Goal: Information Seeking & Learning: Learn about a topic

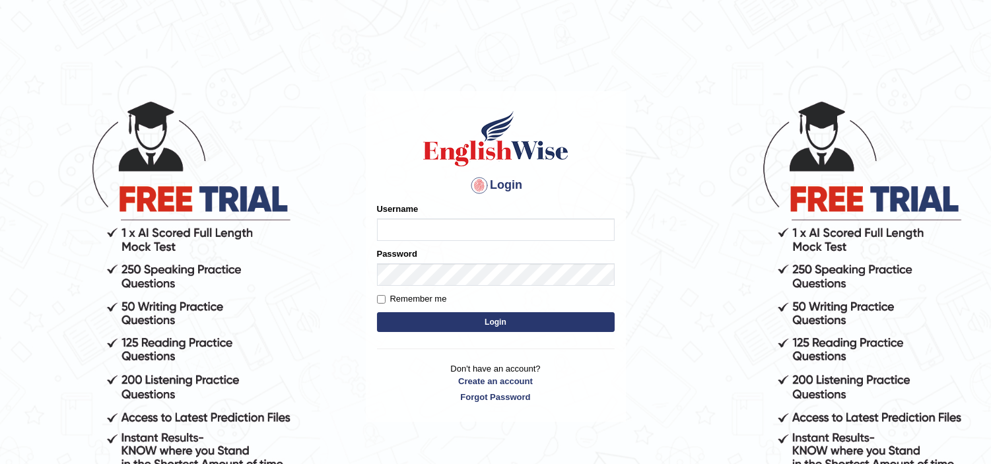
type input "dhanushkakeerthi"
click at [480, 322] on button "Login" at bounding box center [496, 322] width 238 height 20
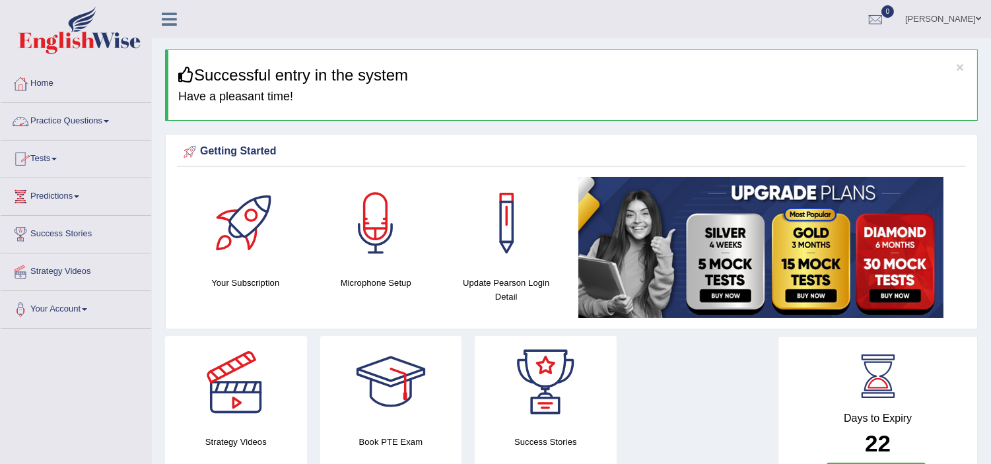
click at [67, 121] on link "Practice Questions" at bounding box center [76, 119] width 150 height 33
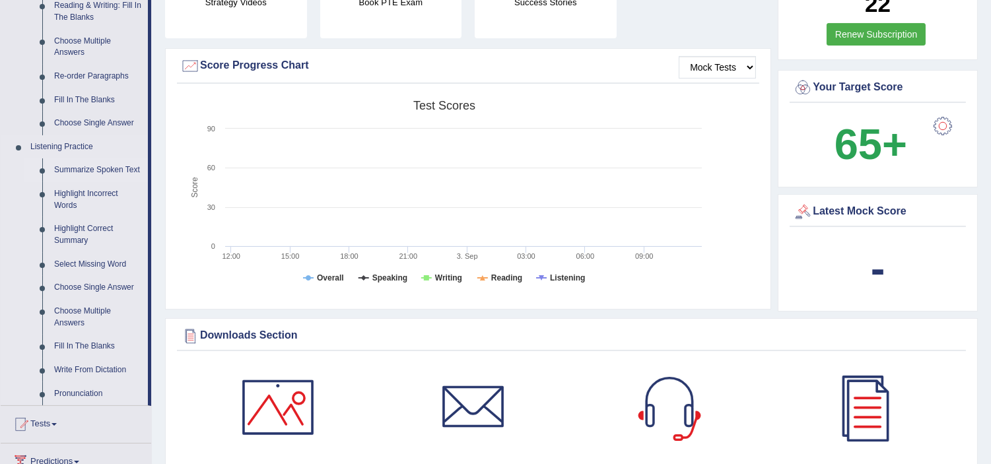
scroll to position [513, 0]
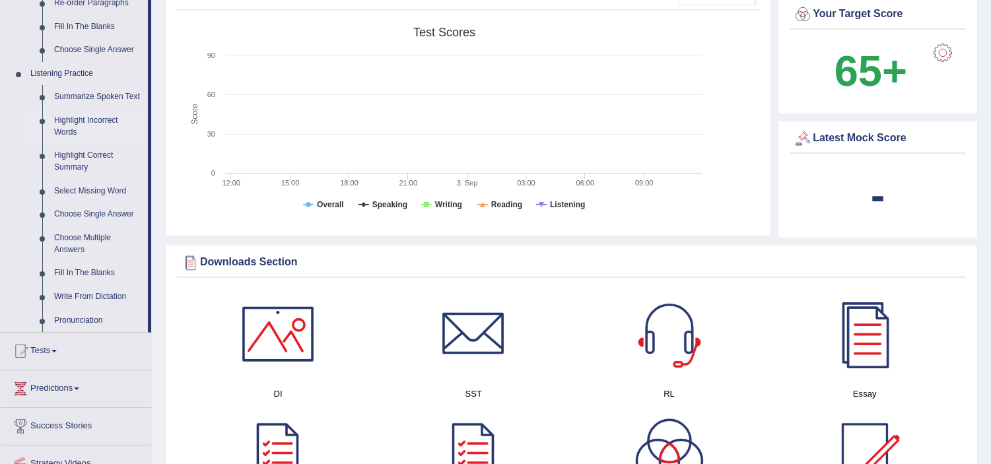
click at [114, 122] on link "Highlight Incorrect Words" at bounding box center [98, 126] width 100 height 35
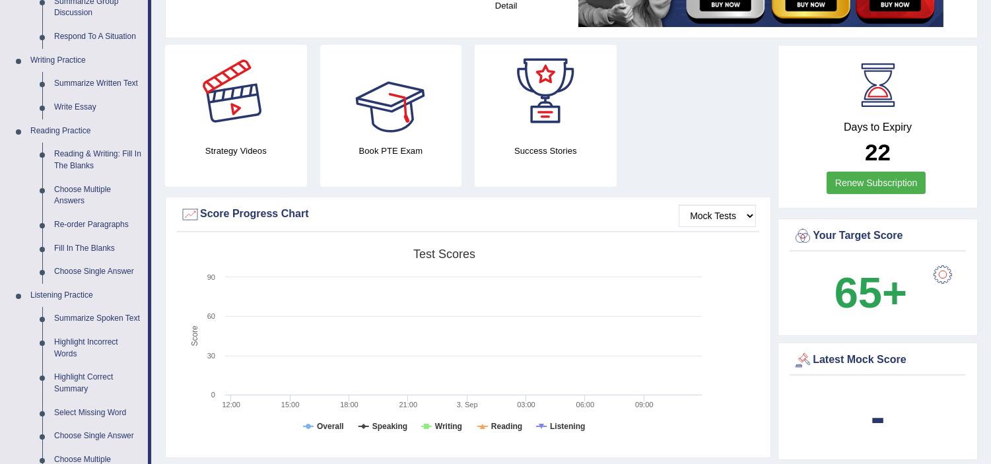
scroll to position [918, 0]
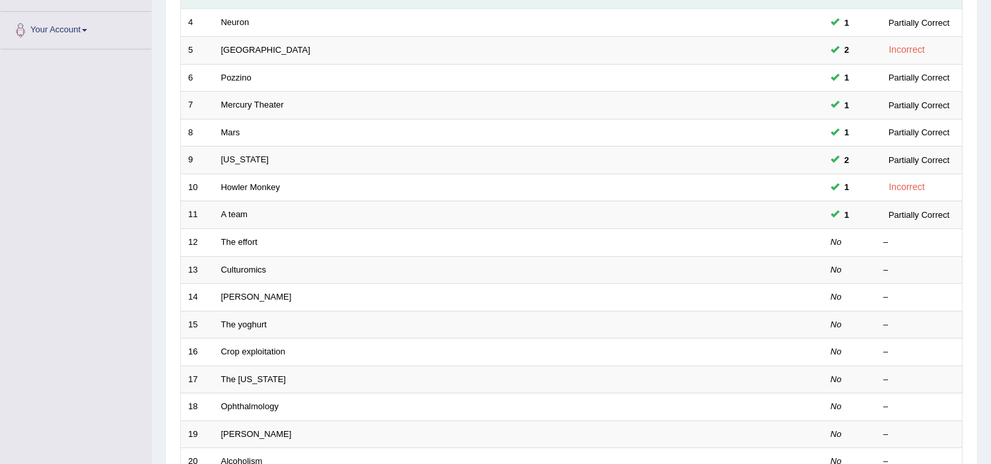
scroll to position [293, 0]
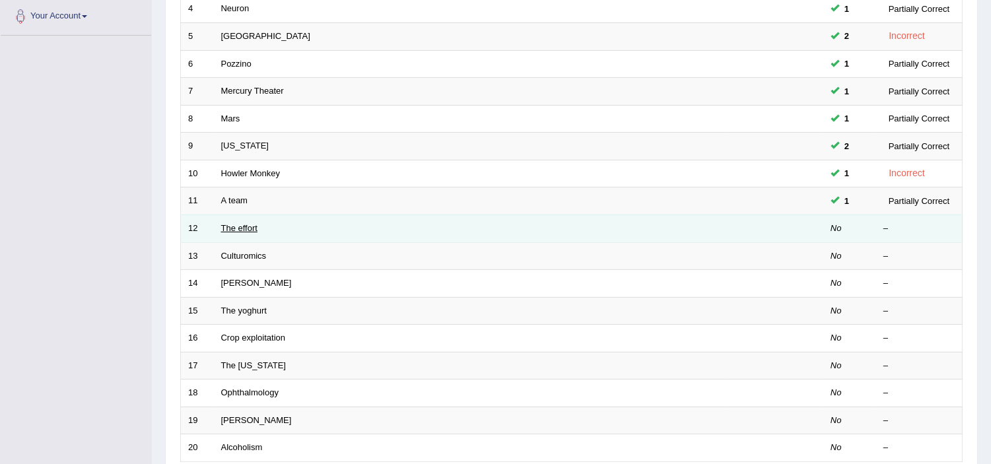
click at [247, 228] on link "The effort" at bounding box center [239, 228] width 36 height 10
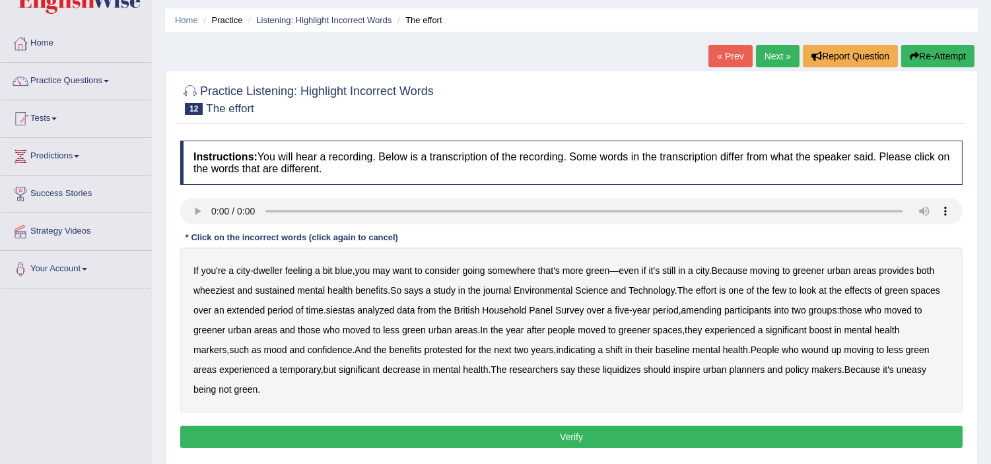
scroll to position [220, 0]
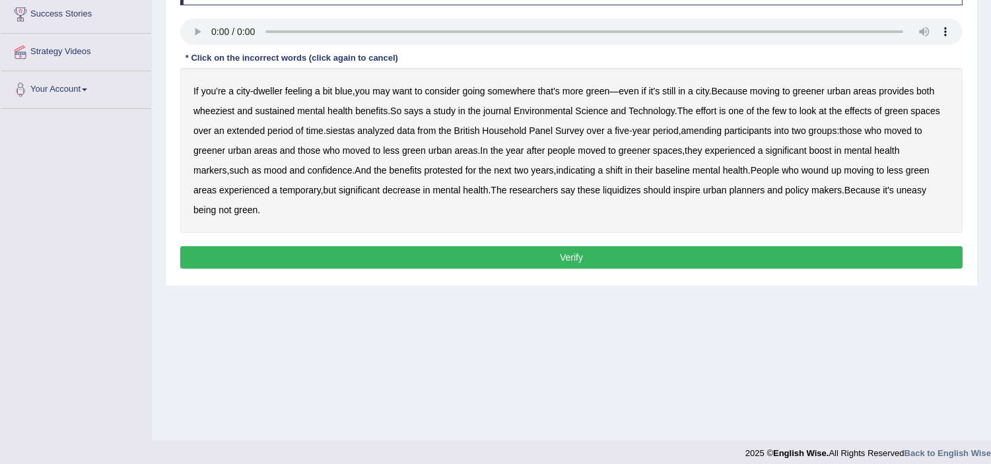
click at [226, 111] on b "wheeziest" at bounding box center [213, 111] width 41 height 11
click at [342, 129] on b "siestas" at bounding box center [340, 130] width 29 height 11
click at [719, 130] on b "amending" at bounding box center [701, 130] width 41 height 11
click at [655, 174] on b "baseline" at bounding box center [672, 170] width 34 height 11
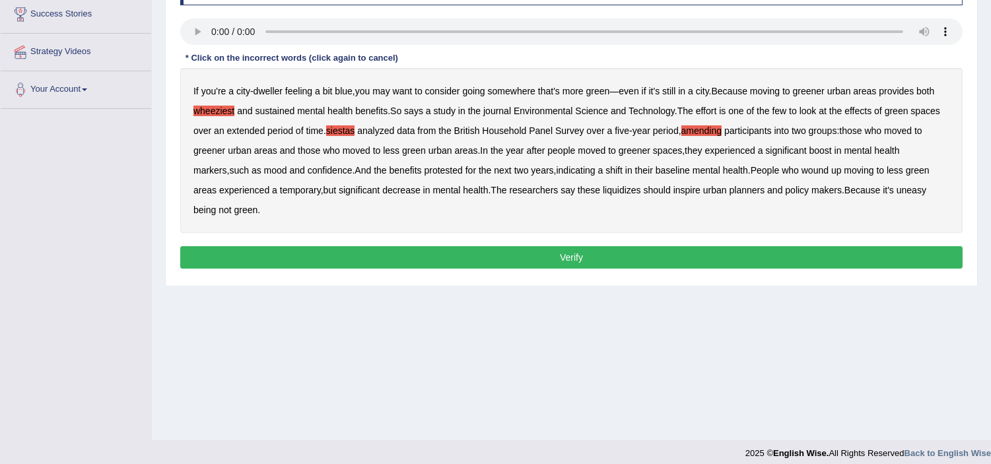
click at [655, 170] on b "baseline" at bounding box center [672, 170] width 34 height 11
click at [285, 251] on button "Verify" at bounding box center [571, 257] width 782 height 22
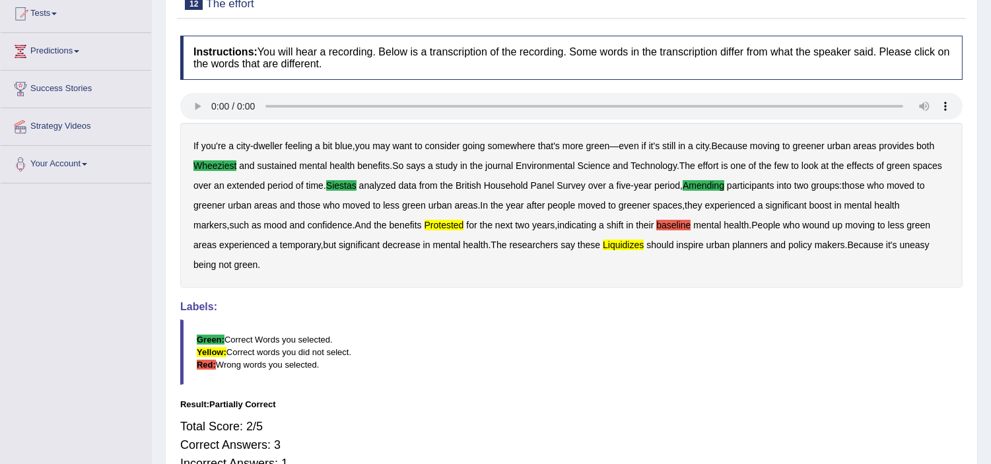
scroll to position [73, 0]
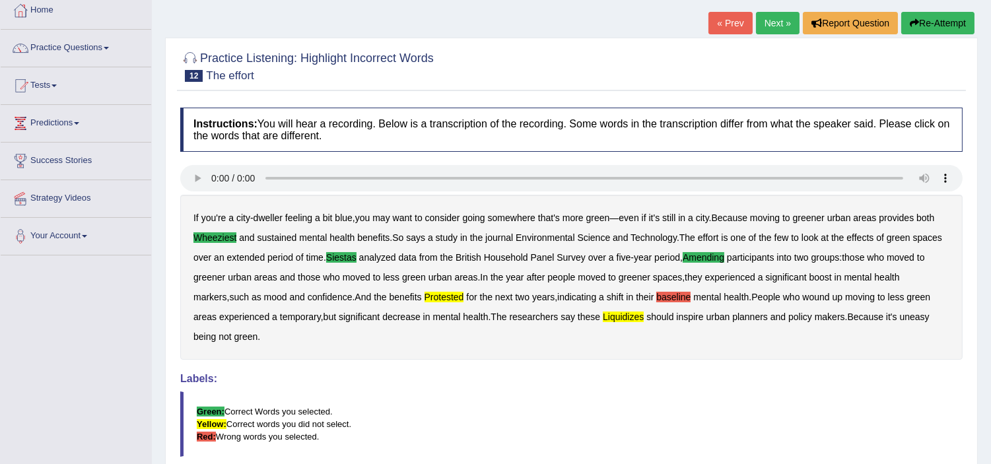
click at [774, 24] on link "Next »" at bounding box center [778, 23] width 44 height 22
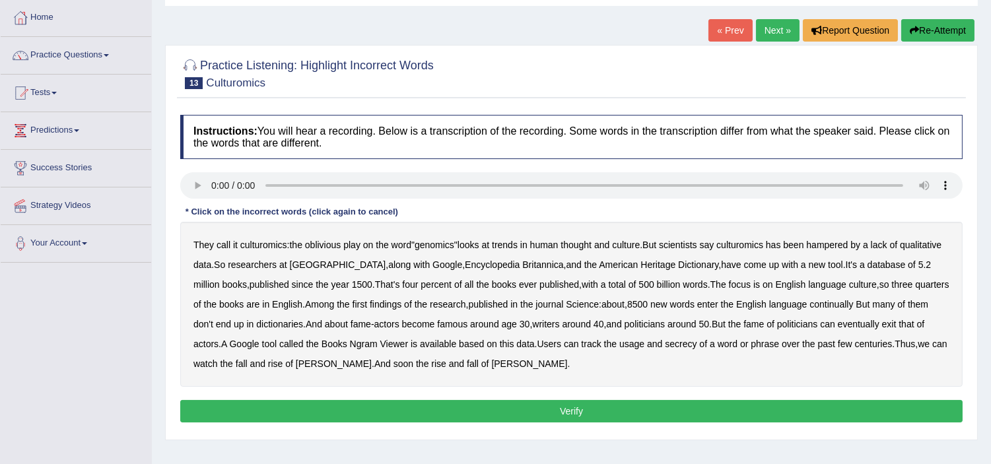
scroll to position [147, 0]
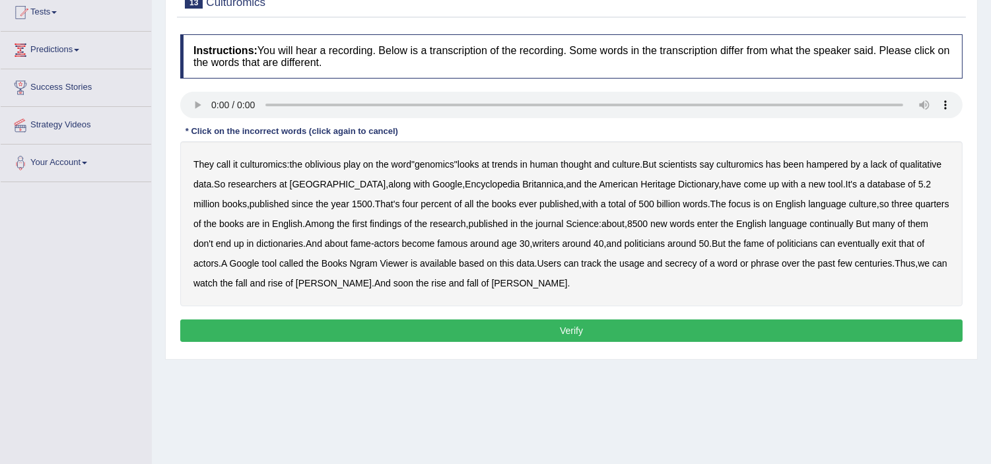
click at [354, 166] on b "play" at bounding box center [351, 164] width 17 height 11
click at [348, 157] on div "They call it culturomics : the oblivious play on the word " genomics " looks at…" at bounding box center [571, 223] width 782 height 165
click at [286, 203] on b "published" at bounding box center [269, 204] width 40 height 11
click at [276, 205] on b "published" at bounding box center [269, 204] width 40 height 11
click at [817, 239] on b "politicians" at bounding box center [797, 243] width 40 height 11
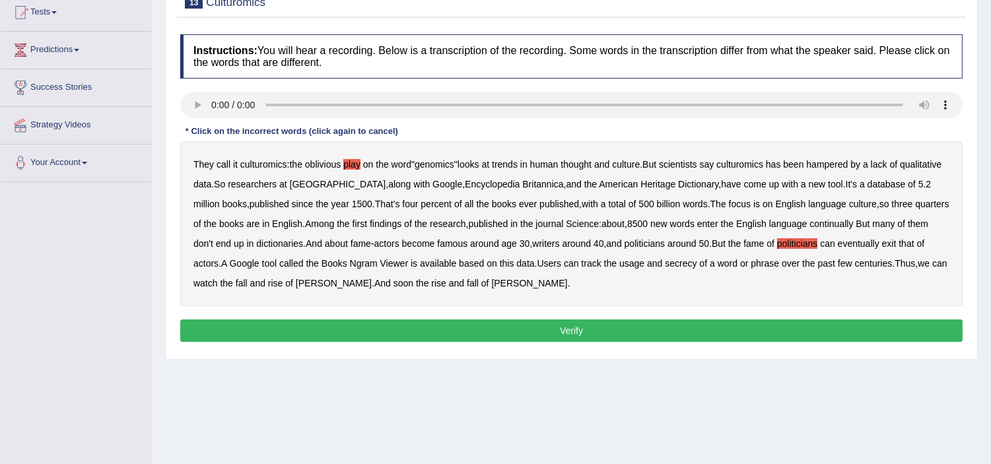
click at [472, 323] on button "Verify" at bounding box center [571, 330] width 782 height 22
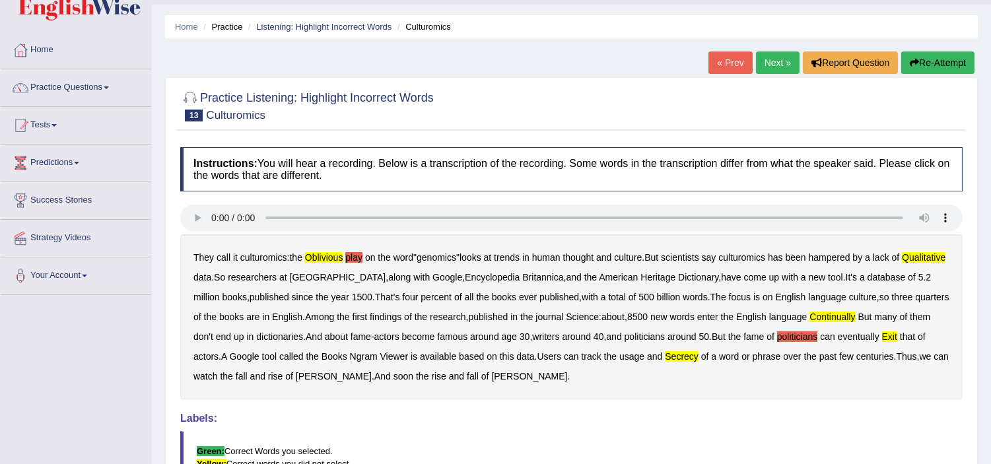
scroll to position [0, 0]
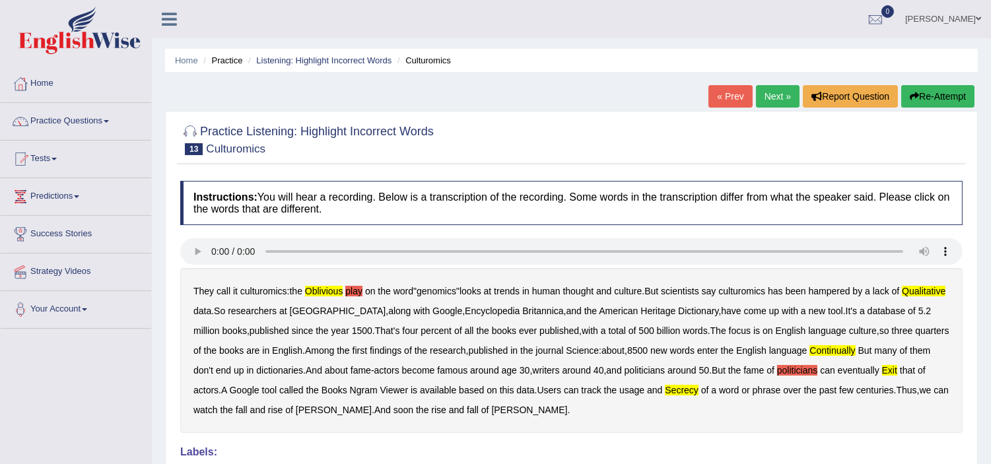
click at [926, 101] on button "Re-Attempt" at bounding box center [937, 96] width 73 height 22
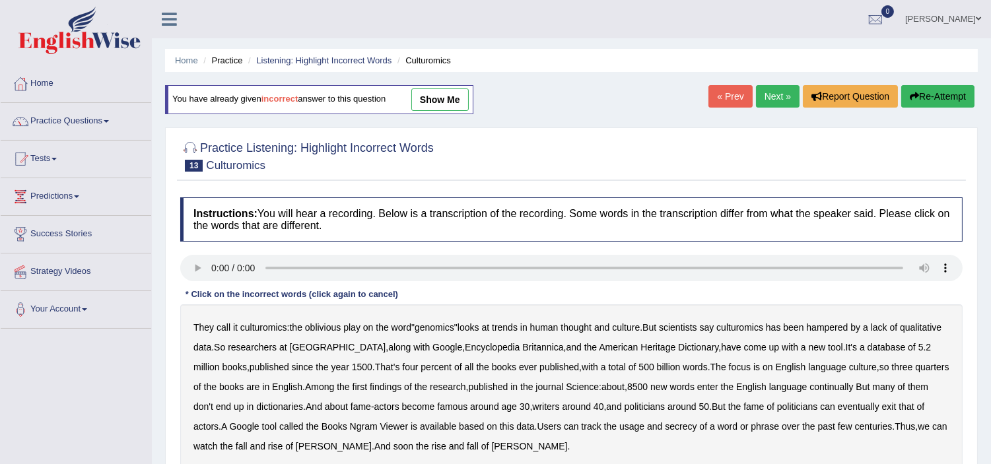
click at [763, 95] on link "Next »" at bounding box center [778, 96] width 44 height 22
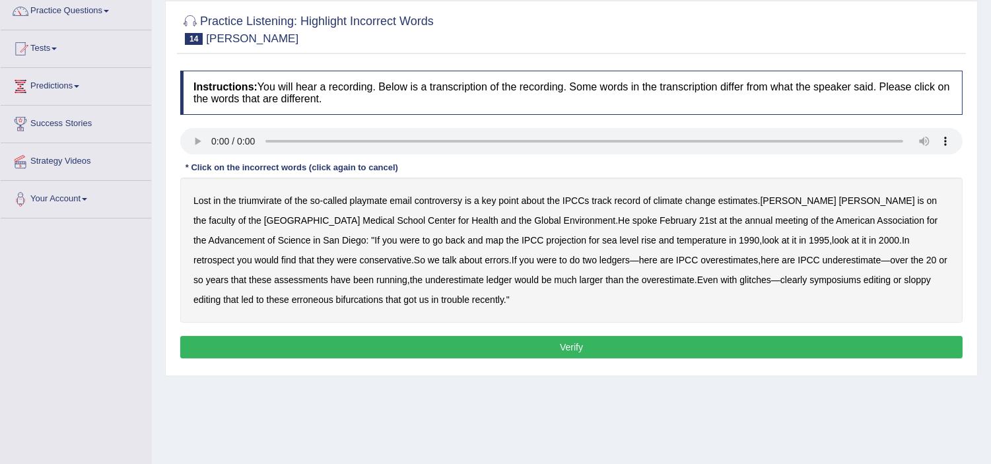
scroll to position [147, 0]
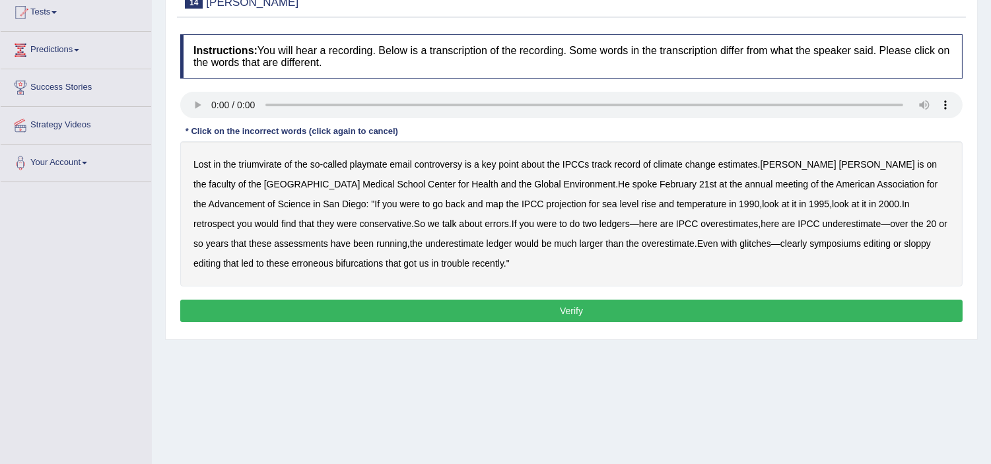
click at [234, 218] on b "retrospect" at bounding box center [213, 223] width 41 height 11
click at [428, 317] on button "Verify" at bounding box center [571, 311] width 782 height 22
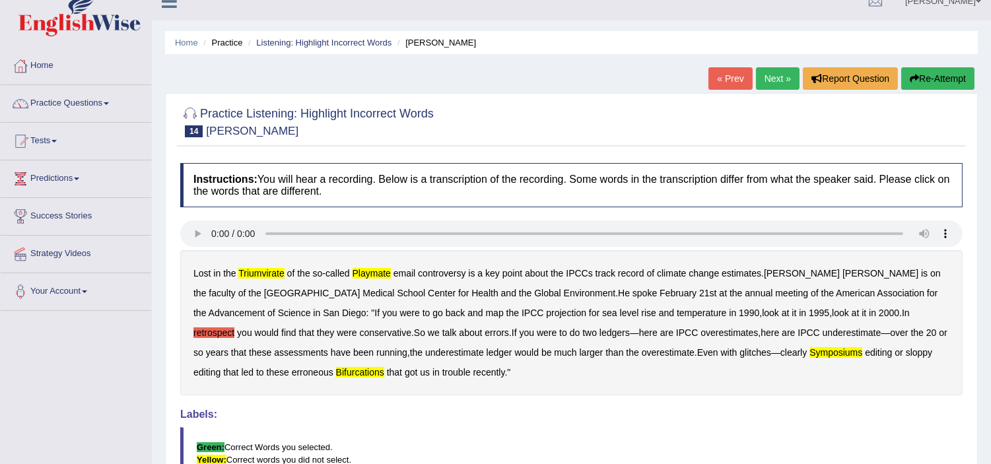
scroll to position [0, 0]
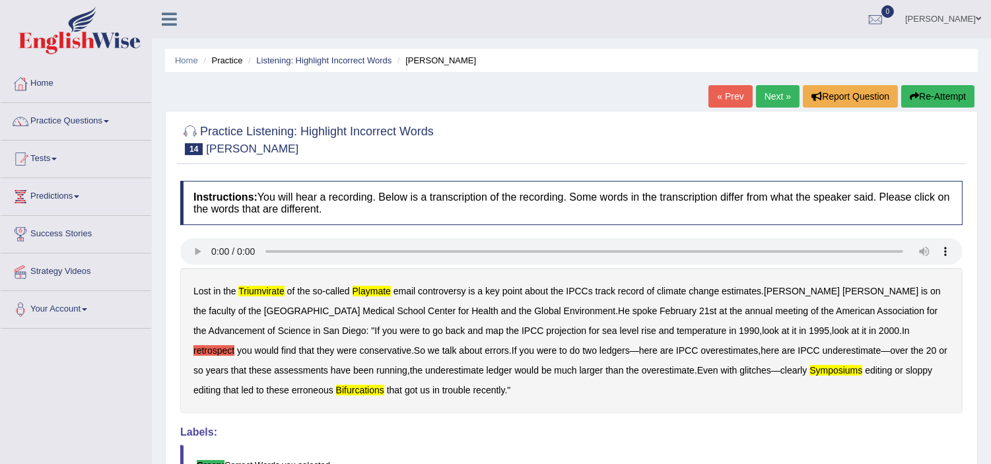
click at [777, 102] on link "Next »" at bounding box center [778, 96] width 44 height 22
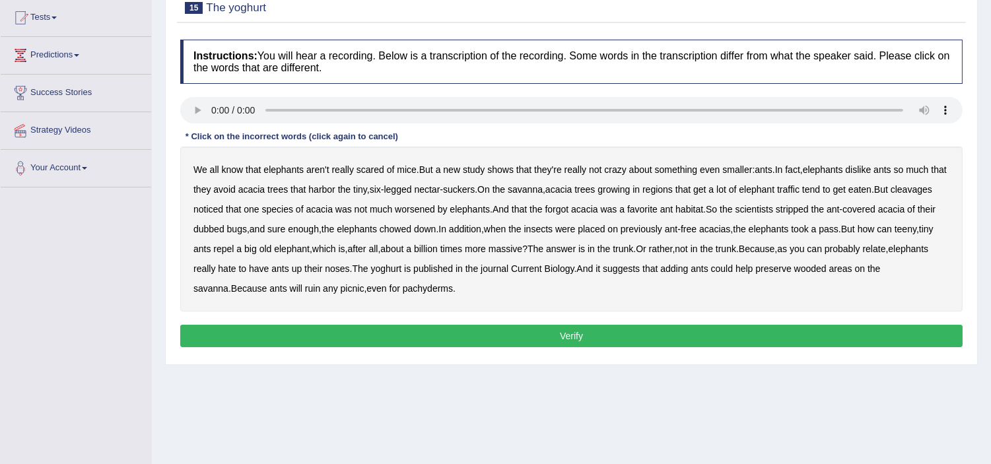
scroll to position [147, 0]
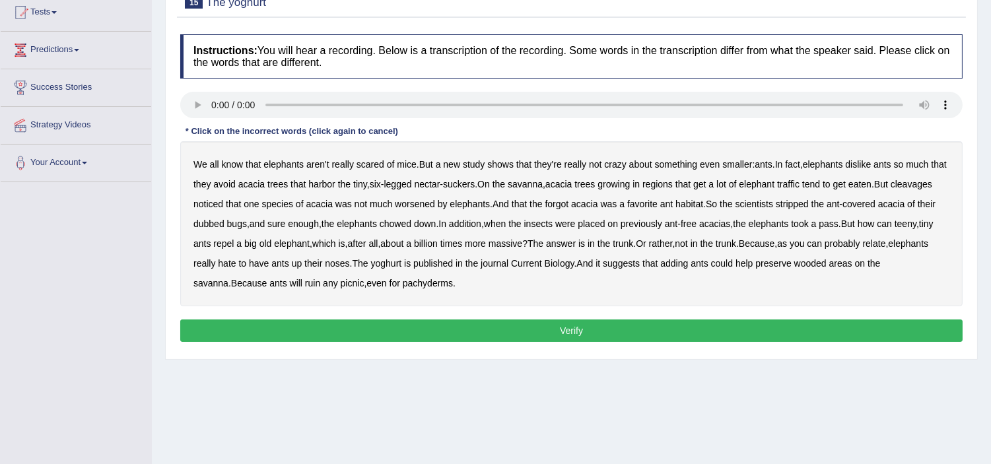
click at [264, 183] on b "acacia" at bounding box center [251, 184] width 26 height 11
click at [261, 180] on b "acacia" at bounding box center [251, 184] width 26 height 11
click at [568, 201] on b "forgot" at bounding box center [557, 204] width 24 height 11
click at [863, 249] on b "relate" at bounding box center [874, 243] width 23 height 11
click at [420, 330] on button "Verify" at bounding box center [571, 330] width 782 height 22
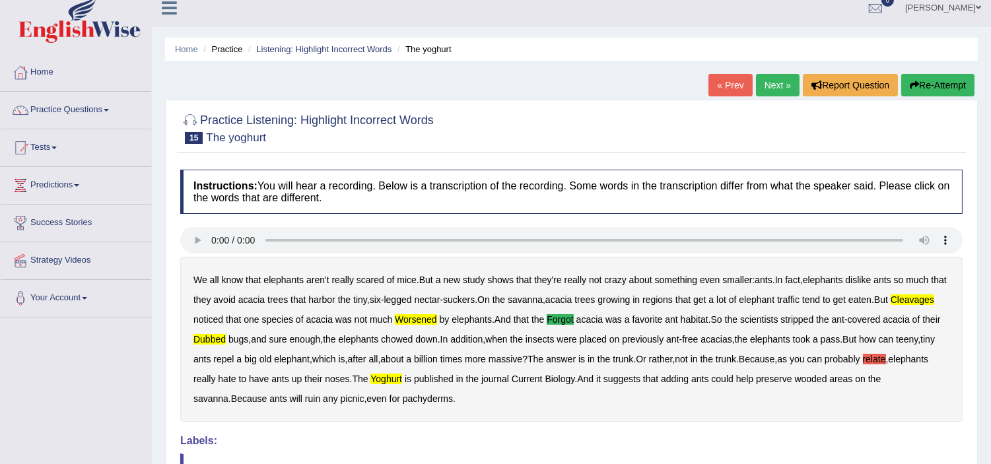
scroll to position [0, 0]
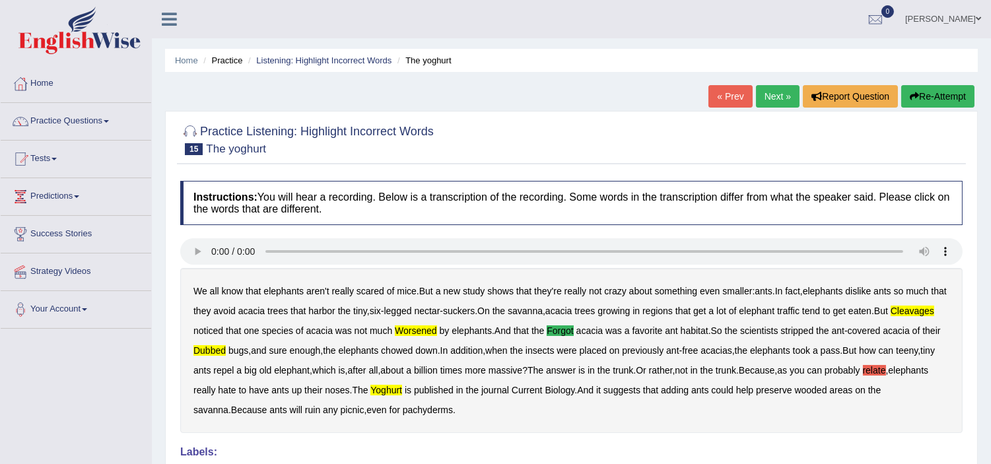
click at [769, 94] on link "Next »" at bounding box center [778, 96] width 44 height 22
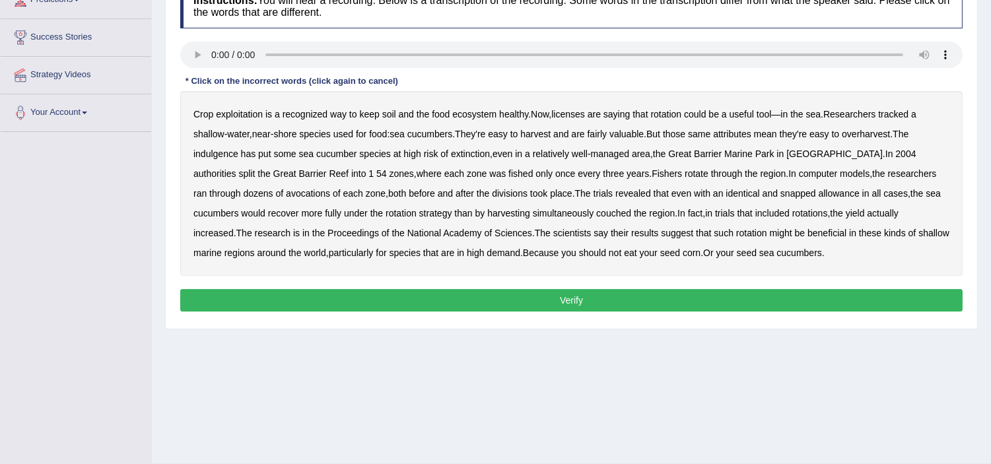
scroll to position [220, 0]
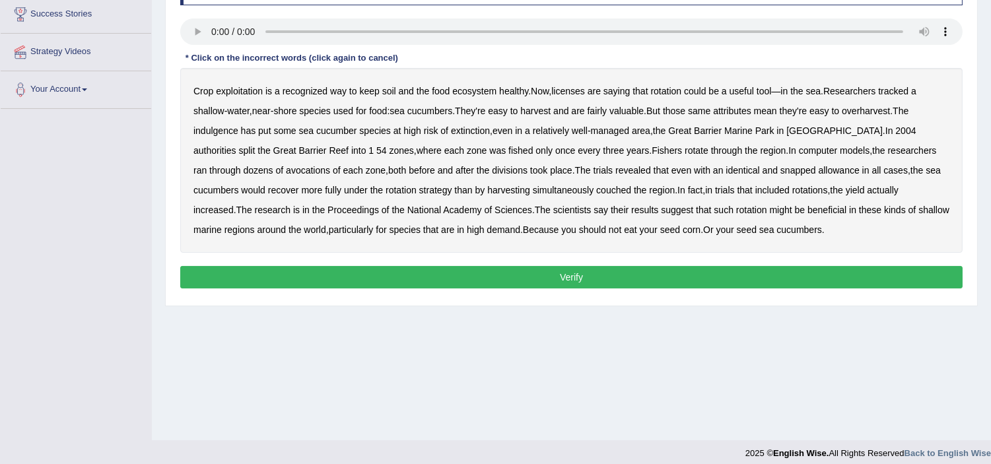
click at [574, 90] on b "licenses" at bounding box center [568, 91] width 34 height 11
click at [416, 147] on b "where" at bounding box center [428, 150] width 25 height 11
click at [780, 167] on b "snapped" at bounding box center [798, 170] width 36 height 11
click at [242, 267] on button "Verify" at bounding box center [571, 277] width 782 height 22
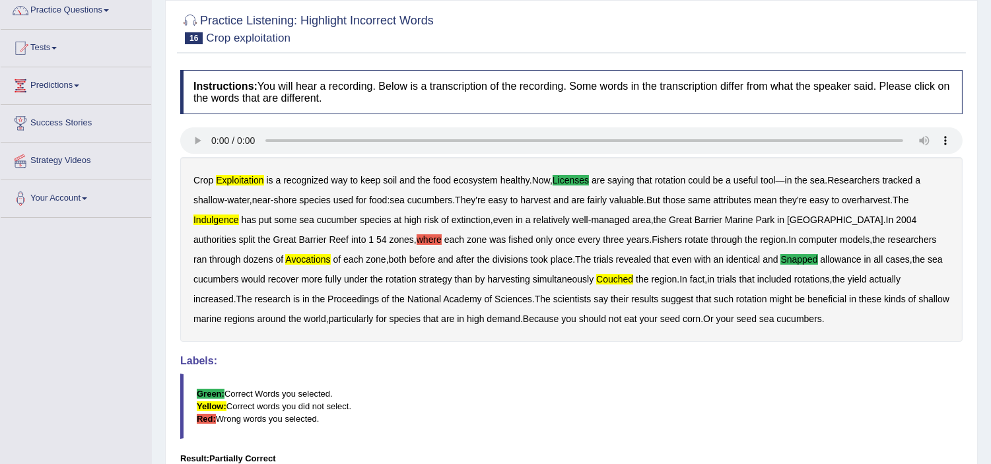
scroll to position [0, 0]
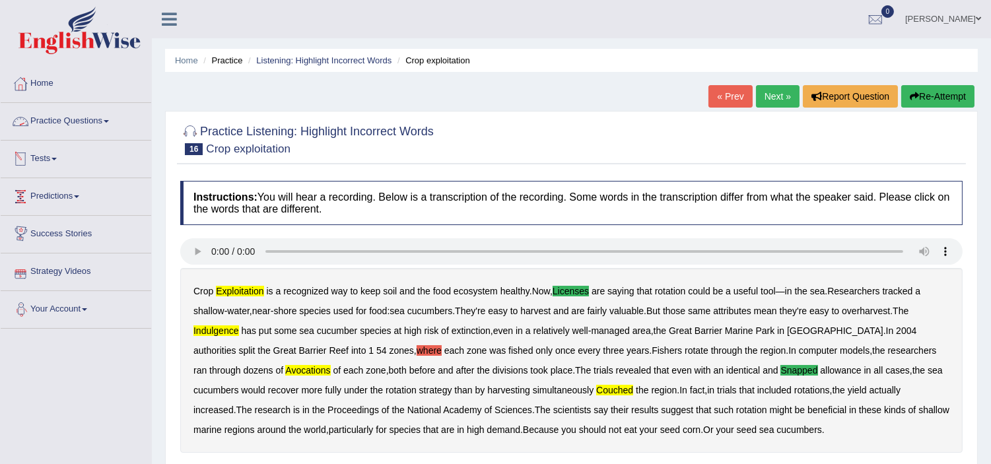
click at [37, 116] on link "Practice Questions" at bounding box center [76, 119] width 150 height 33
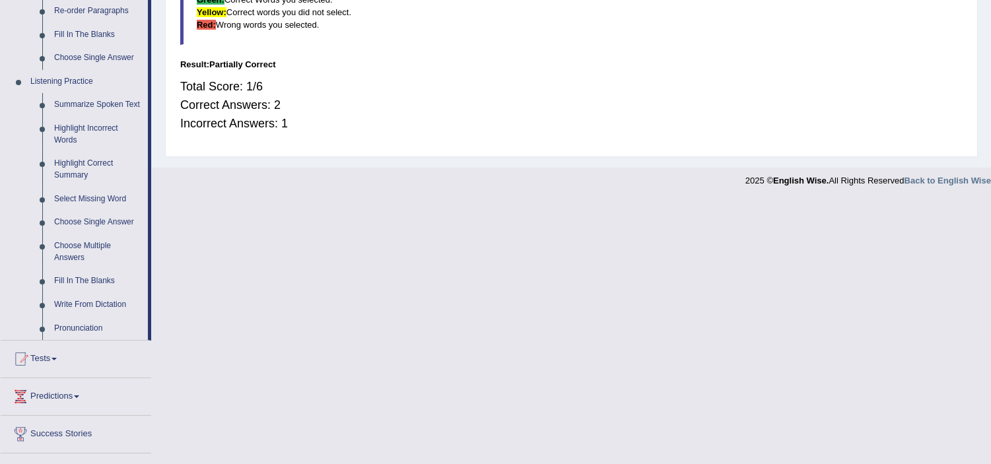
scroll to position [513, 0]
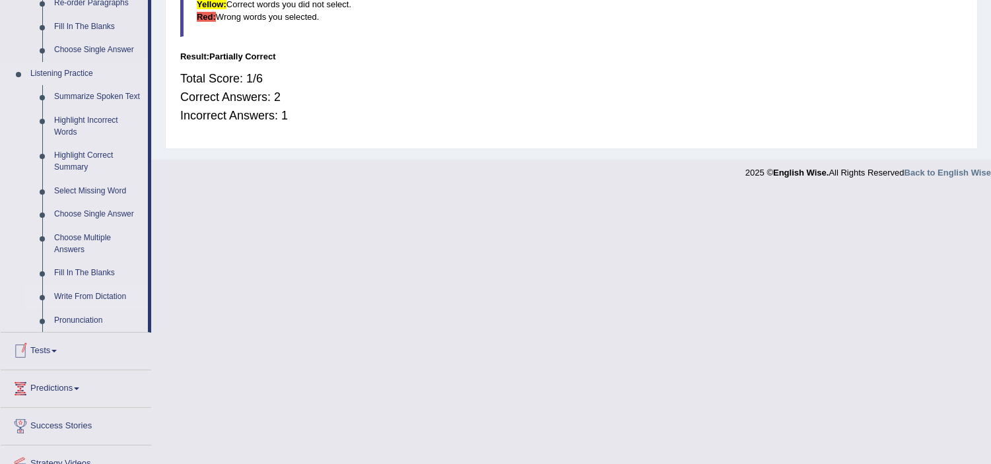
click at [113, 286] on link "Write From Dictation" at bounding box center [98, 297] width 100 height 24
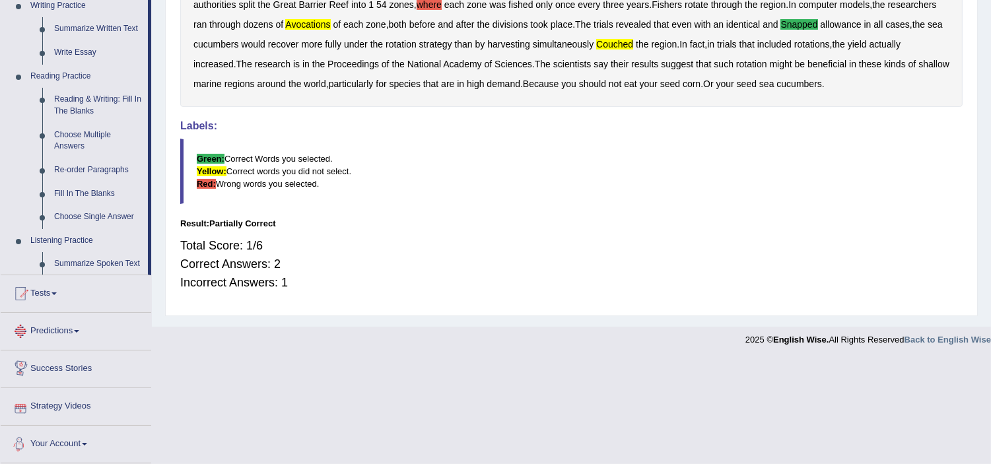
scroll to position [333, 0]
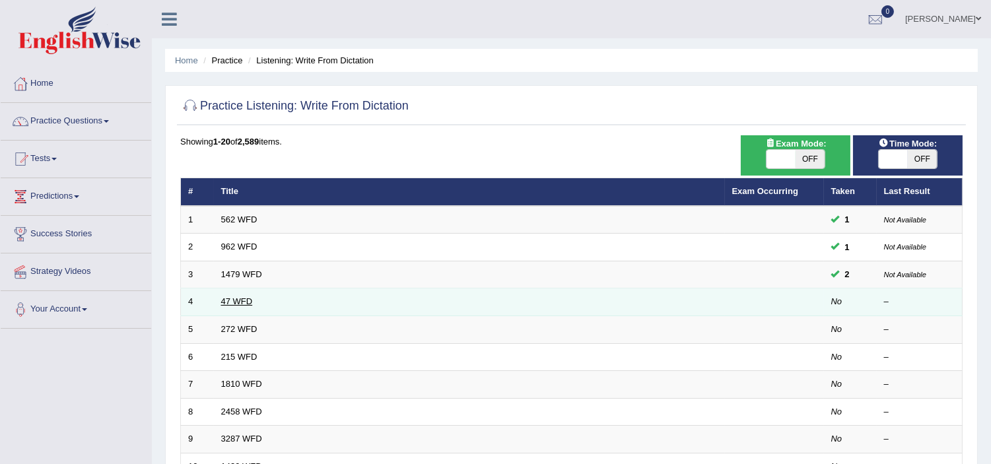
click at [226, 301] on link "47 WFD" at bounding box center [237, 301] width 32 height 10
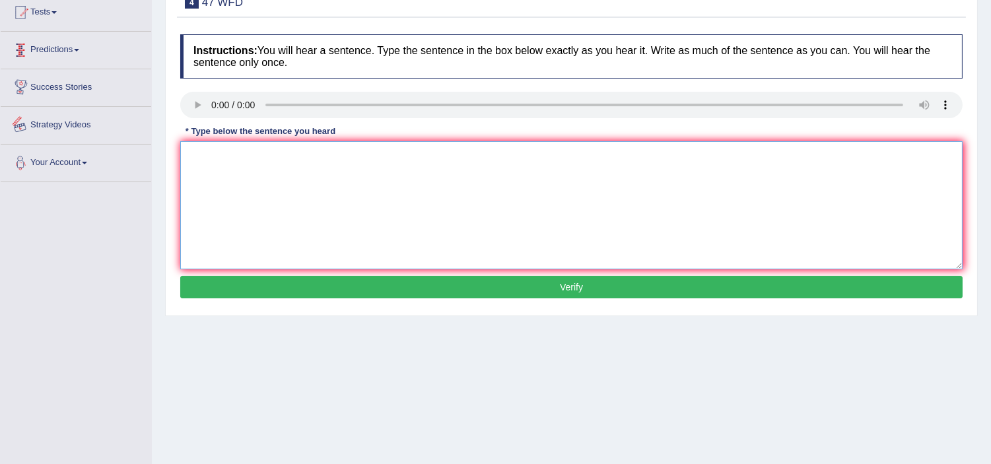
click at [271, 202] on textarea at bounding box center [571, 205] width 782 height 128
type textarea "t"
type textarea "Two drops of solution on the test tube."
click at [289, 281] on button "Verify" at bounding box center [571, 287] width 782 height 22
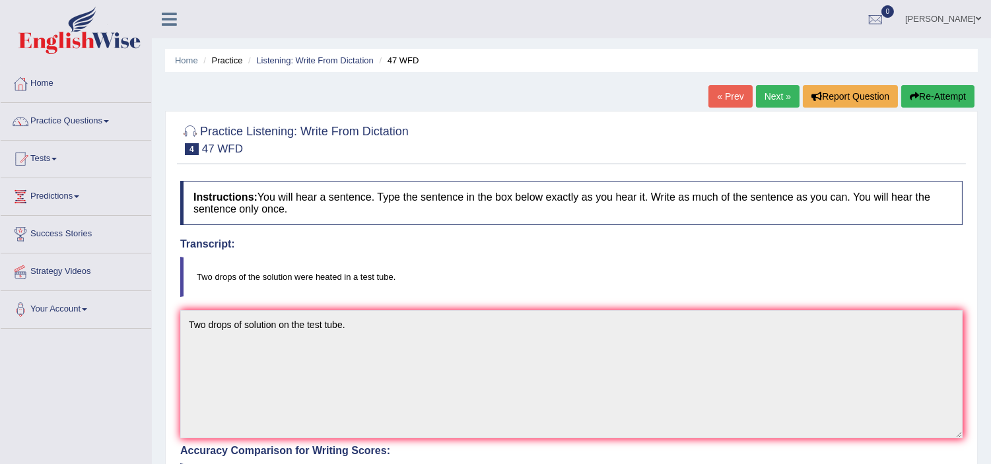
click at [776, 102] on link "Next »" at bounding box center [778, 96] width 44 height 22
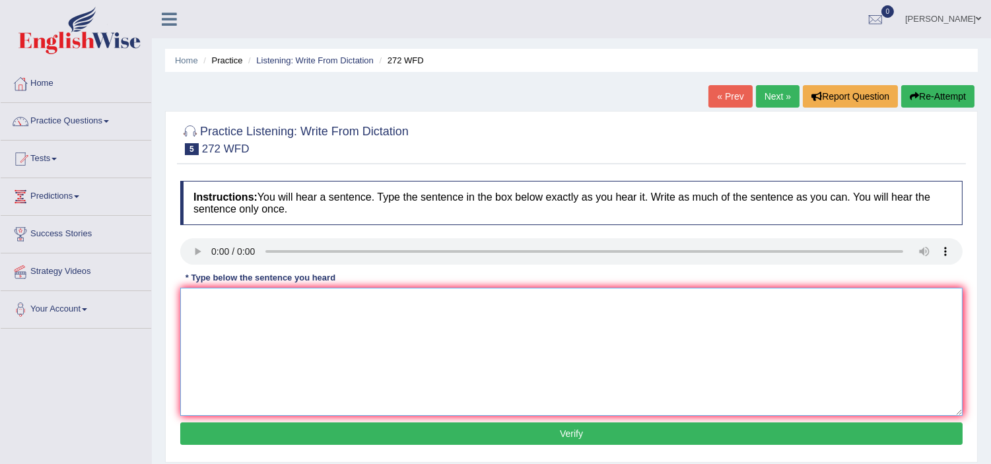
click at [235, 341] on textarea at bounding box center [571, 352] width 782 height 128
type textarea "The development has a great negative impact on the environment."
click at [444, 434] on button "Verify" at bounding box center [571, 433] width 782 height 22
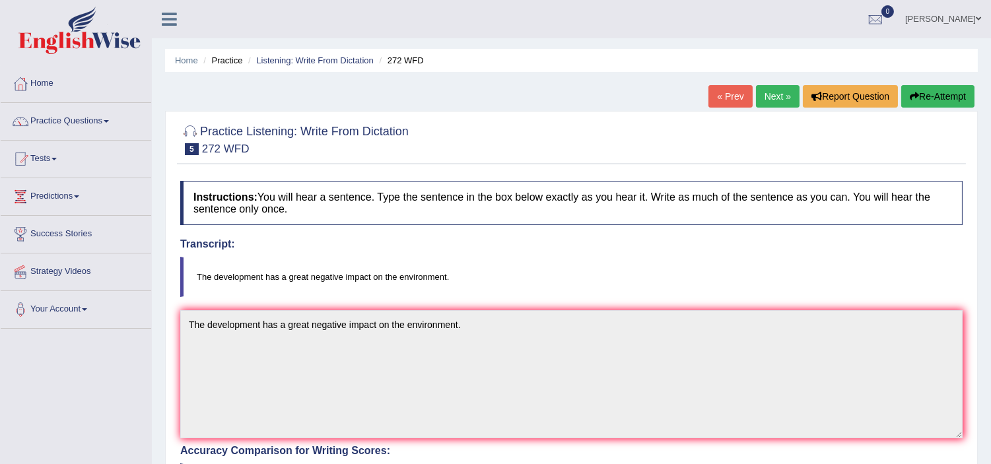
click at [762, 106] on link "Next »" at bounding box center [778, 96] width 44 height 22
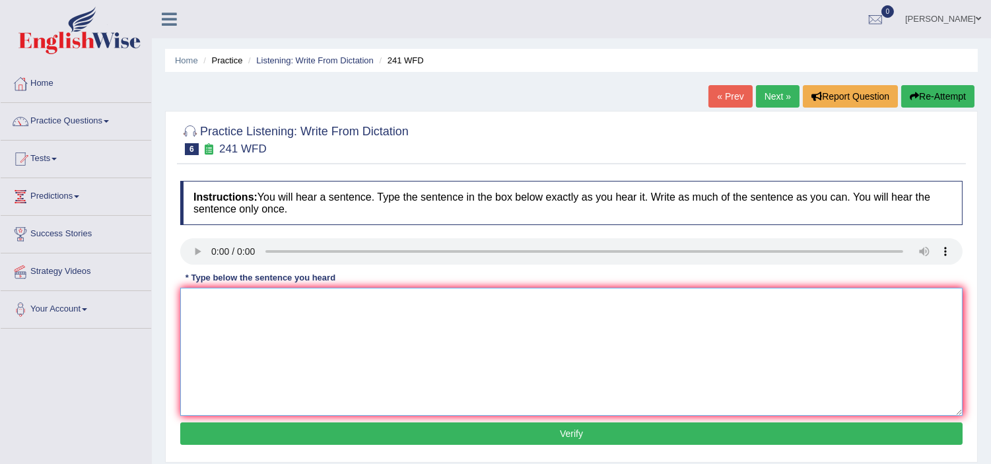
click at [354, 343] on textarea at bounding box center [571, 352] width 782 height 128
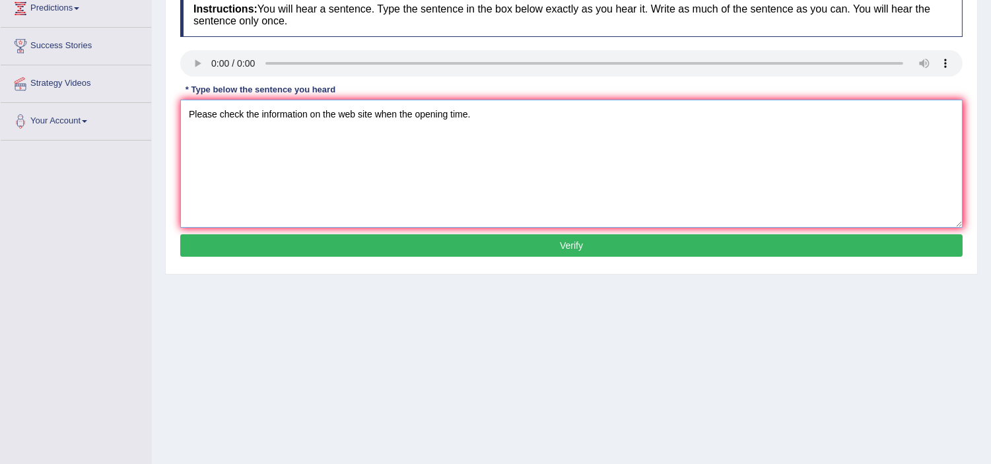
scroll to position [228, 0]
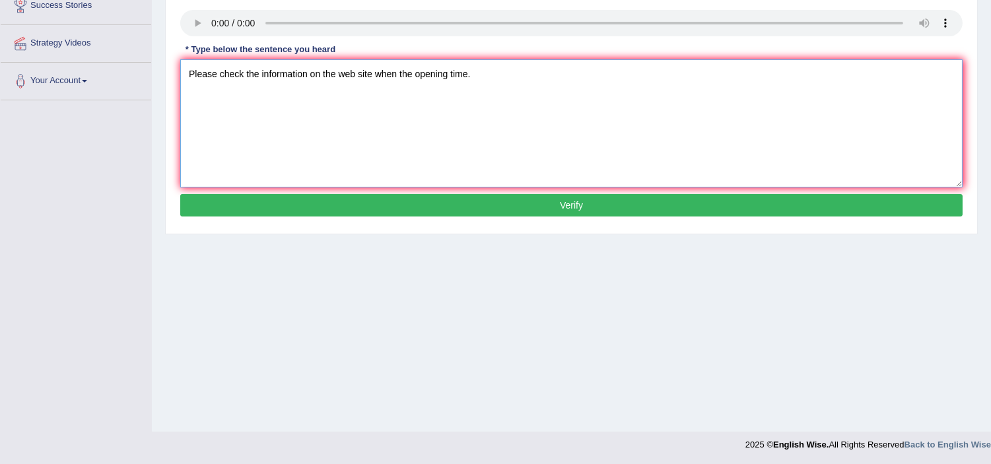
type textarea "Please check the information on the web site when the opening time."
click at [492, 200] on button "Verify" at bounding box center [571, 205] width 782 height 22
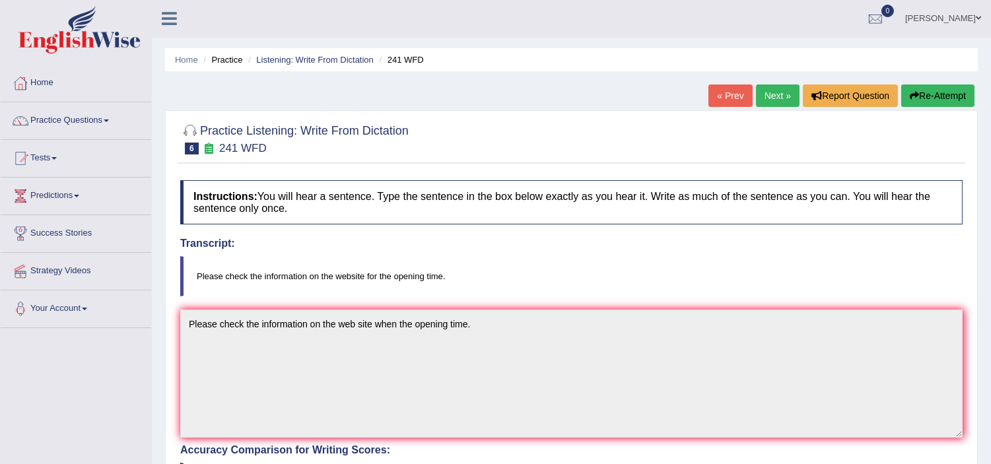
scroll to position [0, 0]
click at [771, 96] on link "Next »" at bounding box center [778, 96] width 44 height 22
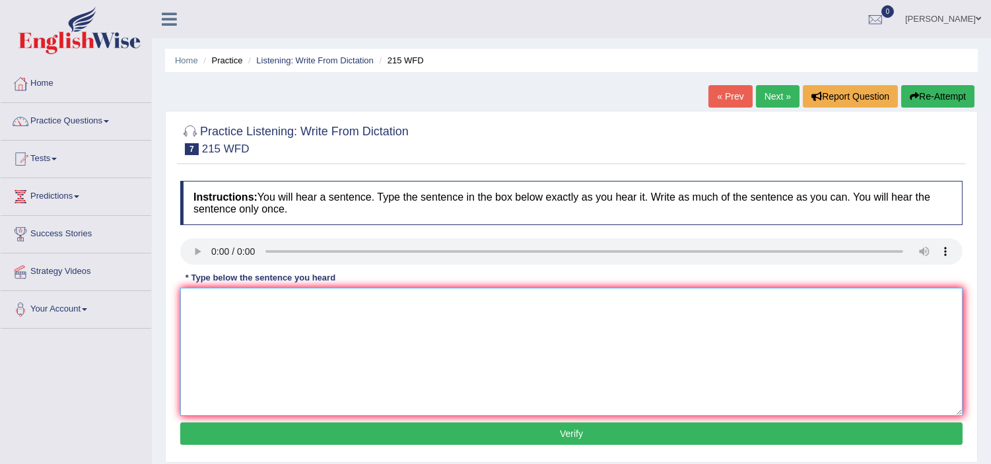
click at [272, 348] on textarea at bounding box center [571, 352] width 782 height 128
type textarea "s"
type textarea "Science is important every one [DATE]."
click at [281, 424] on button "Verify" at bounding box center [571, 433] width 782 height 22
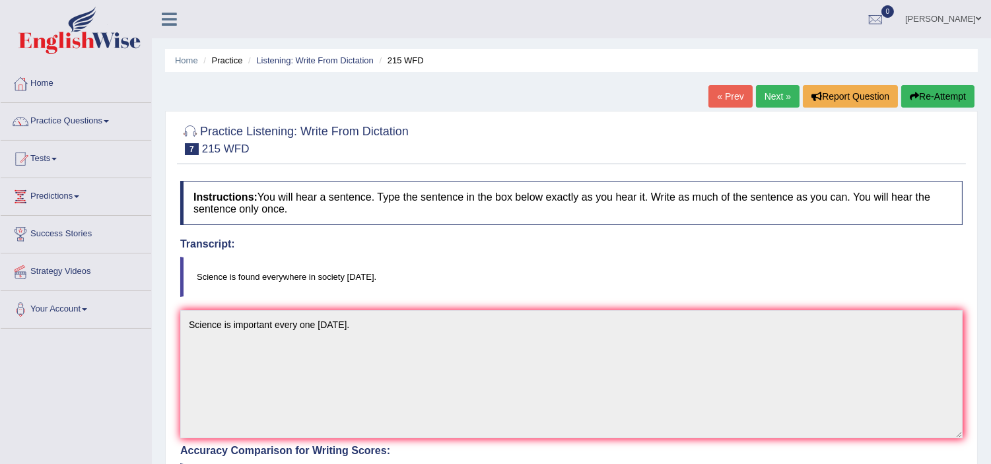
click at [756, 104] on link "Next »" at bounding box center [778, 96] width 44 height 22
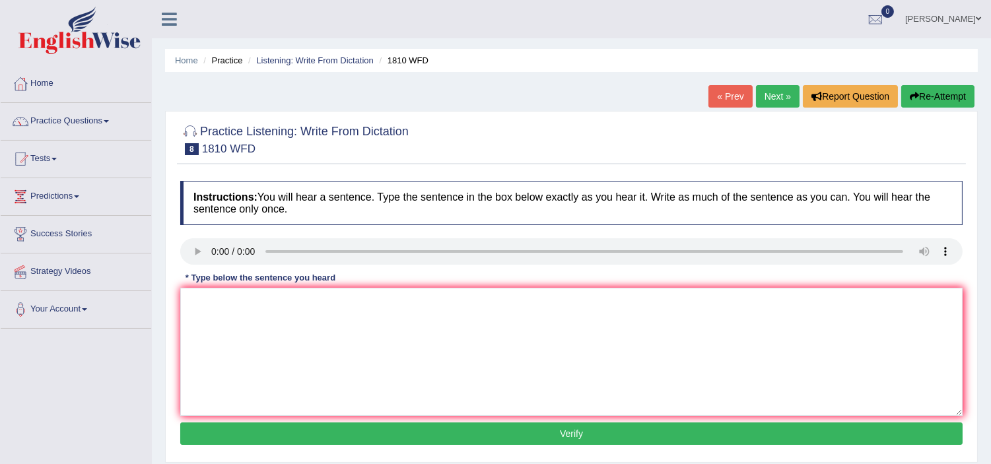
click at [776, 96] on link "Next »" at bounding box center [778, 96] width 44 height 22
click at [713, 94] on link "« Prev" at bounding box center [730, 96] width 44 height 22
click at [256, 341] on textarea at bounding box center [571, 352] width 782 height 128
type textarea "y"
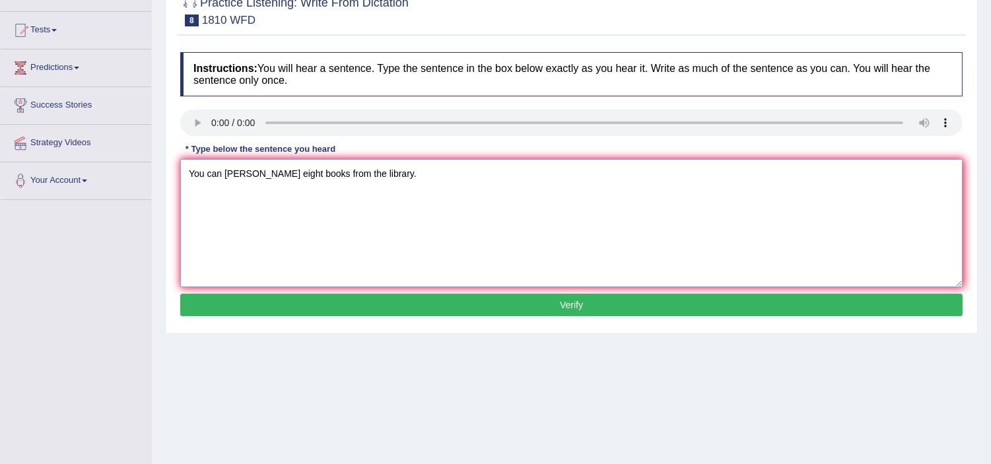
scroll to position [228, 0]
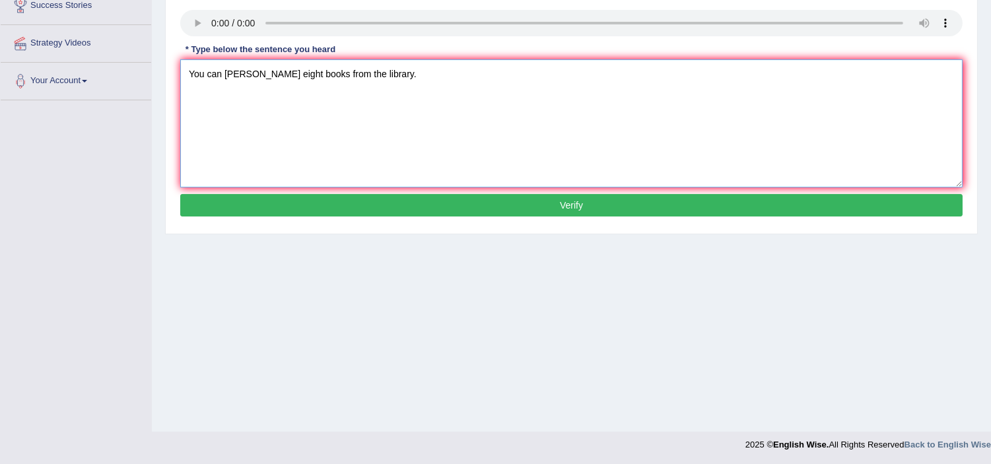
type textarea "You can barrow eight books from the library."
click at [286, 205] on button "Verify" at bounding box center [571, 205] width 782 height 22
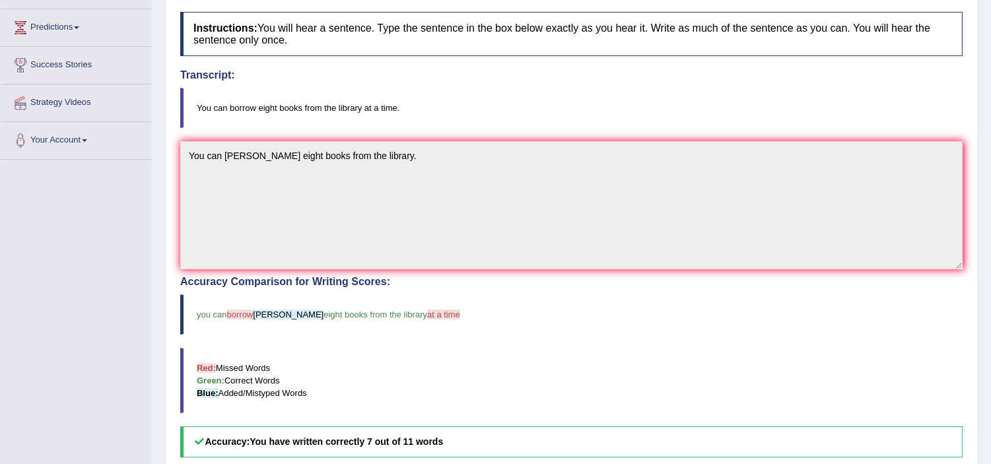
scroll to position [0, 0]
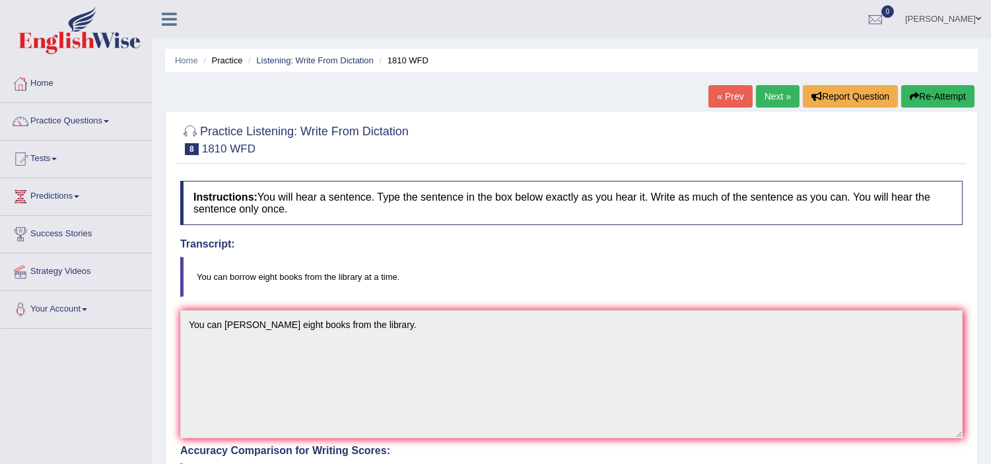
click at [762, 98] on link "Next »" at bounding box center [778, 96] width 44 height 22
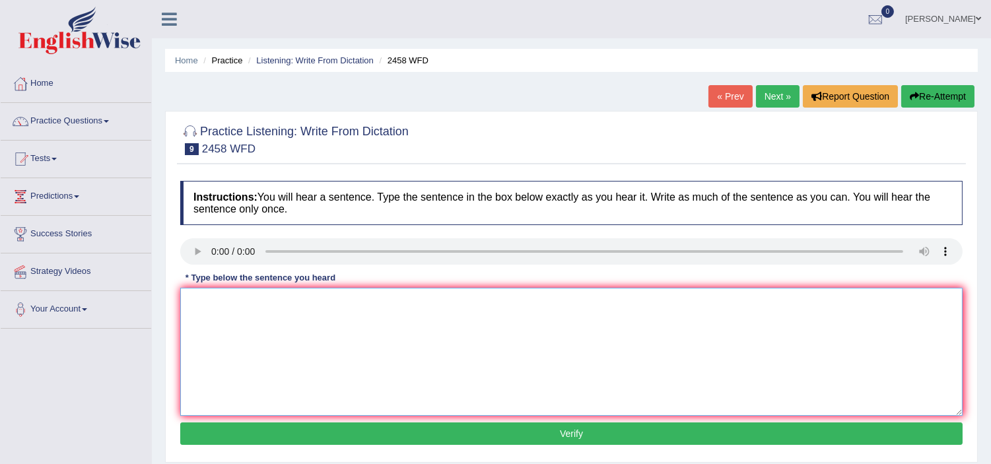
click at [261, 344] on textarea at bounding box center [571, 352] width 782 height 128
type textarea "Cost of the neutition growing in popularity every years."
click at [360, 432] on button "Verify" at bounding box center [571, 433] width 782 height 22
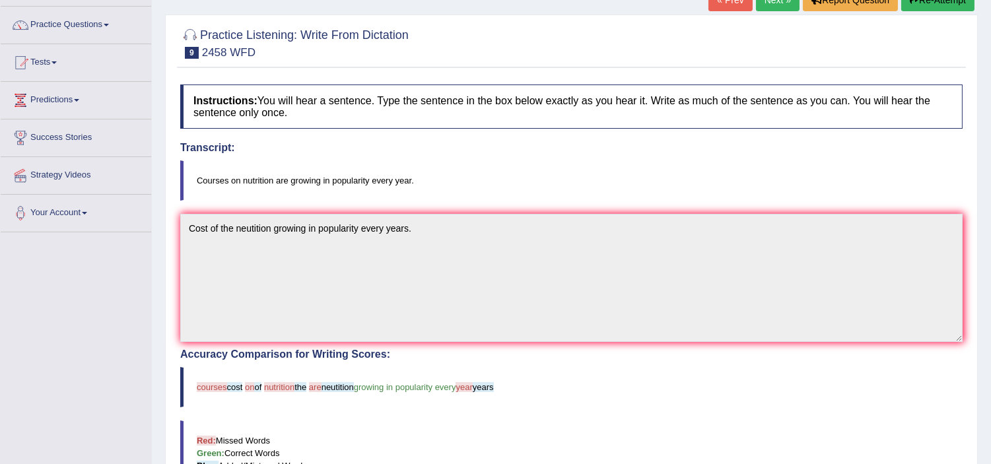
scroll to position [24, 0]
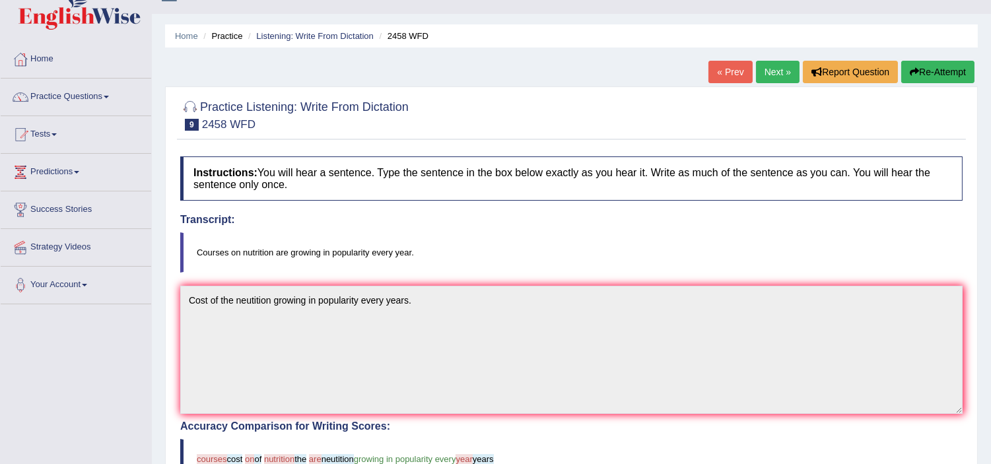
click at [766, 69] on link "Next »" at bounding box center [778, 72] width 44 height 22
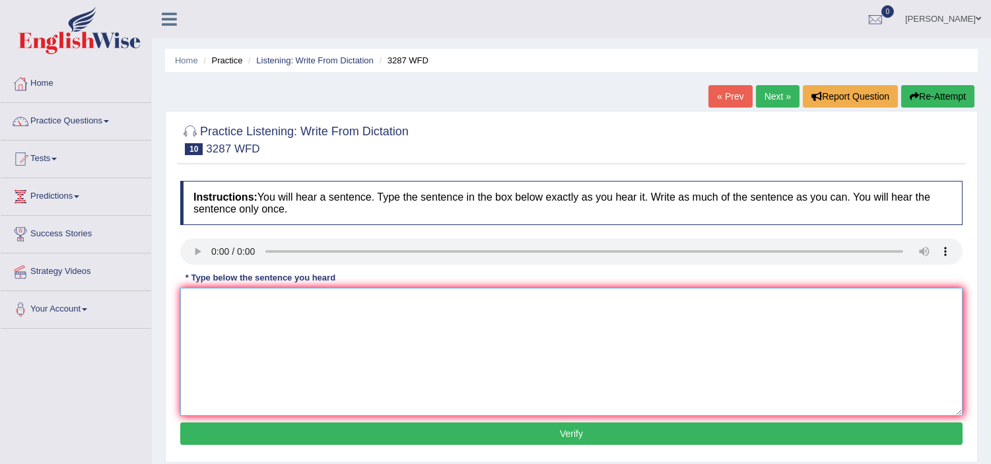
click at [366, 311] on textarea at bounding box center [571, 352] width 782 height 128
type textarea "t"
click at [223, 300] on textarea "The new in the university regarding last week." at bounding box center [571, 352] width 782 height 128
type textarea "The newarchiologist published in the university regarding last week."
click at [433, 426] on button "Verify" at bounding box center [571, 433] width 782 height 22
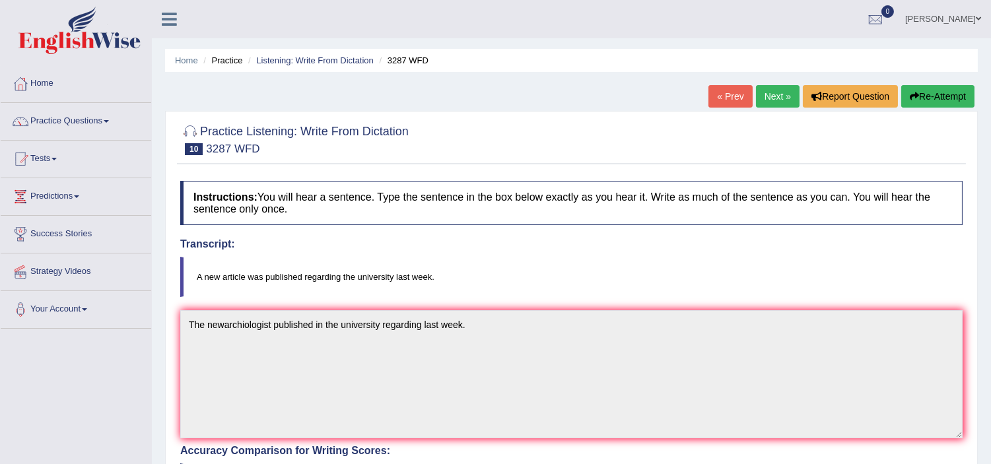
click at [778, 90] on link "Next »" at bounding box center [778, 96] width 44 height 22
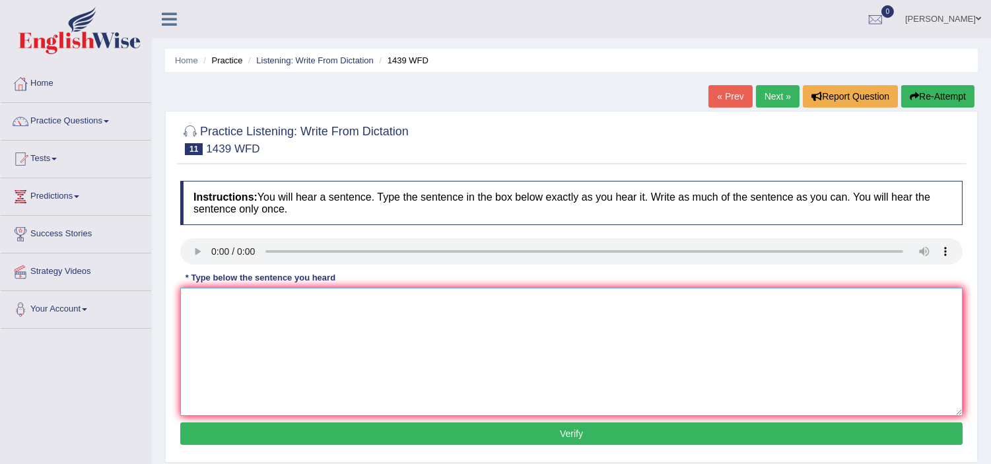
click at [199, 318] on textarea at bounding box center [571, 352] width 782 height 128
click at [246, 304] on textarea "The fixing box just have in a counter." at bounding box center [571, 352] width 782 height 128
type textarea "The fixing boxes just have in a counter."
click at [292, 437] on button "Verify" at bounding box center [571, 433] width 782 height 22
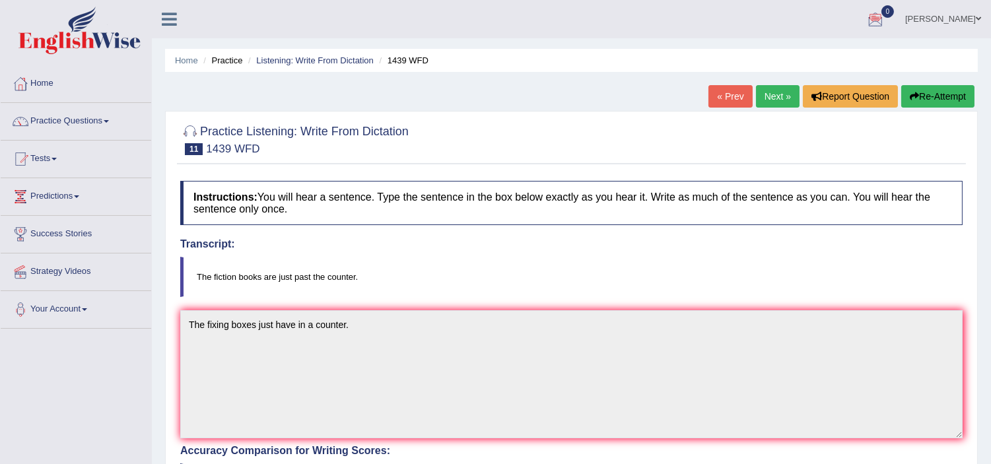
click at [764, 93] on link "Next »" at bounding box center [778, 96] width 44 height 22
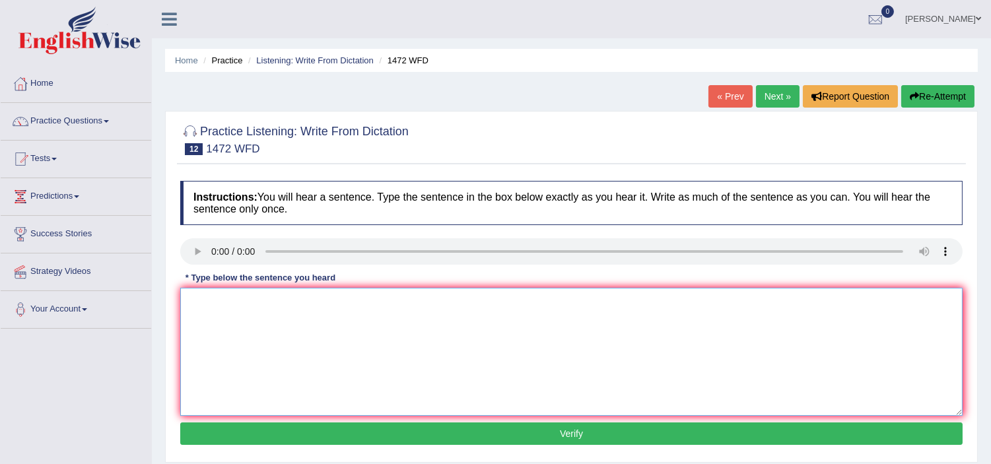
click at [241, 331] on textarea at bounding box center [571, 352] width 782 height 128
type textarea "t"
click at [381, 298] on textarea "The local government has plan to develop insfarcturers" at bounding box center [571, 352] width 782 height 128
type textarea "The local government has plan to develop insfarcturers"
click at [281, 443] on button "Verify" at bounding box center [571, 433] width 782 height 22
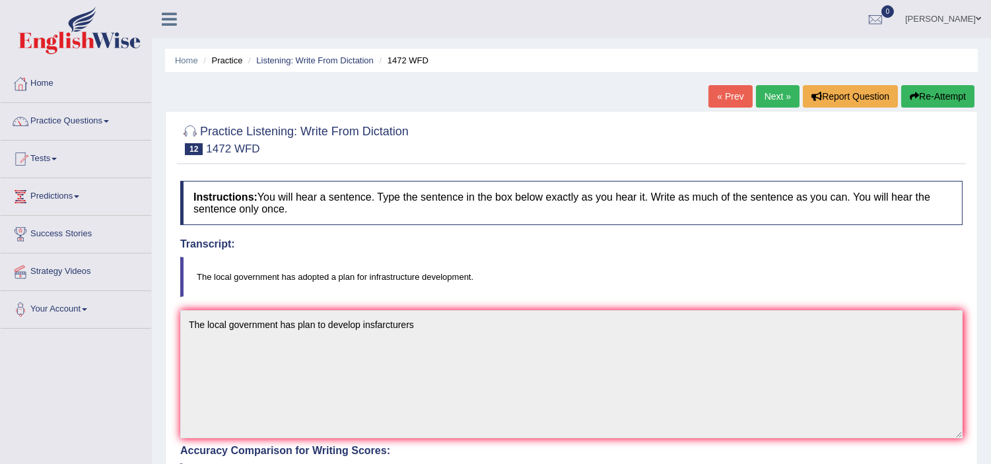
click at [782, 100] on link "Next »" at bounding box center [778, 96] width 44 height 22
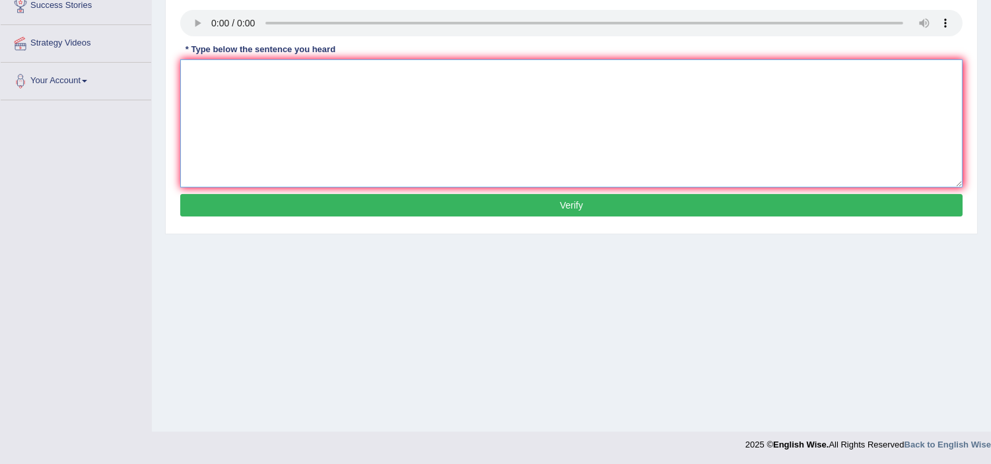
click at [201, 66] on textarea at bounding box center [571, 123] width 782 height 128
click at [207, 89] on textarea at bounding box center [571, 123] width 782 height 128
click at [209, 96] on textarea at bounding box center [571, 123] width 782 height 128
click at [189, 73] on textarea "but would be hero" at bounding box center [571, 123] width 782 height 128
click at [187, 71] on textarea "but would be hero" at bounding box center [571, 123] width 782 height 128
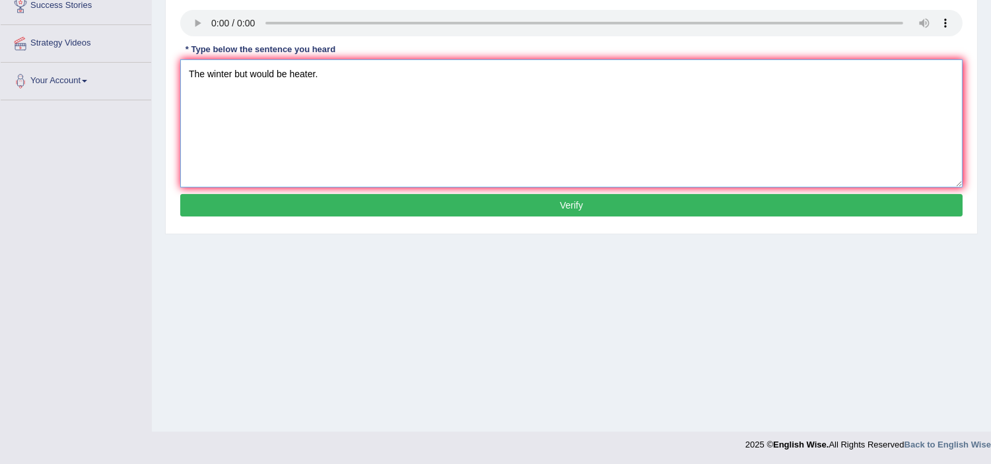
type textarea "The winter but would be heater."
click at [269, 196] on button "Verify" at bounding box center [571, 205] width 782 height 22
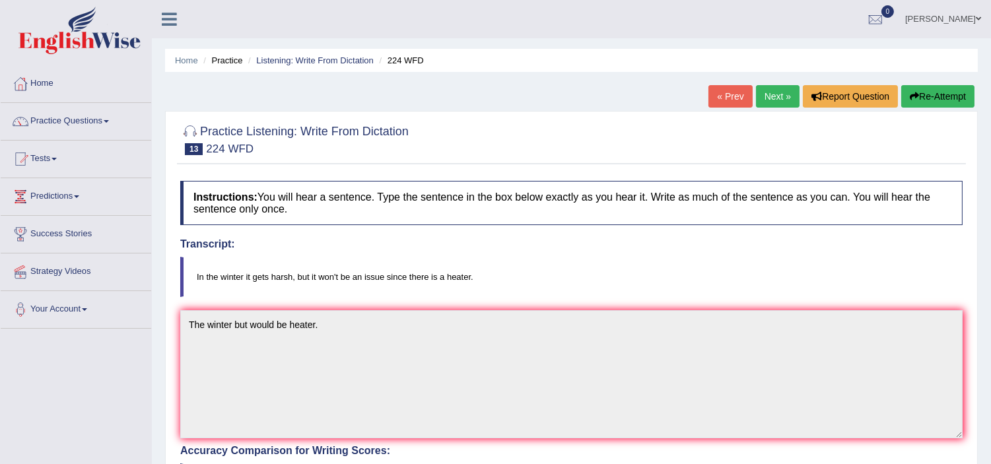
click at [783, 95] on link "Next »" at bounding box center [778, 96] width 44 height 22
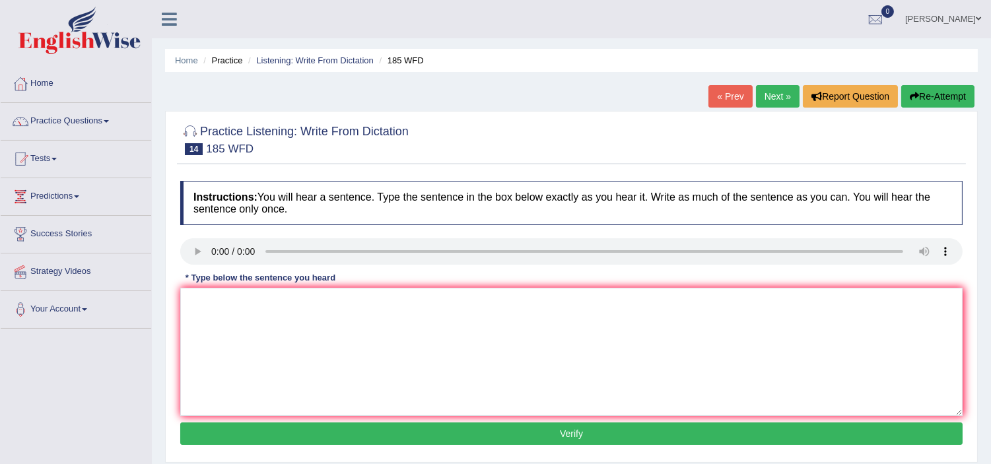
click at [199, 181] on h4 "Instructions: You will hear a sentence. Type the sentence in the box below exac…" at bounding box center [571, 203] width 782 height 44
click at [209, 329] on textarea at bounding box center [571, 352] width 782 height 128
click at [254, 311] on textarea "reseraches" at bounding box center [571, 352] width 782 height 128
click at [341, 299] on textarea "reseraches many students in acadermic results." at bounding box center [571, 352] width 782 height 128
click at [340, 297] on textarea "reseraches many students in acadermic results." at bounding box center [571, 352] width 782 height 128
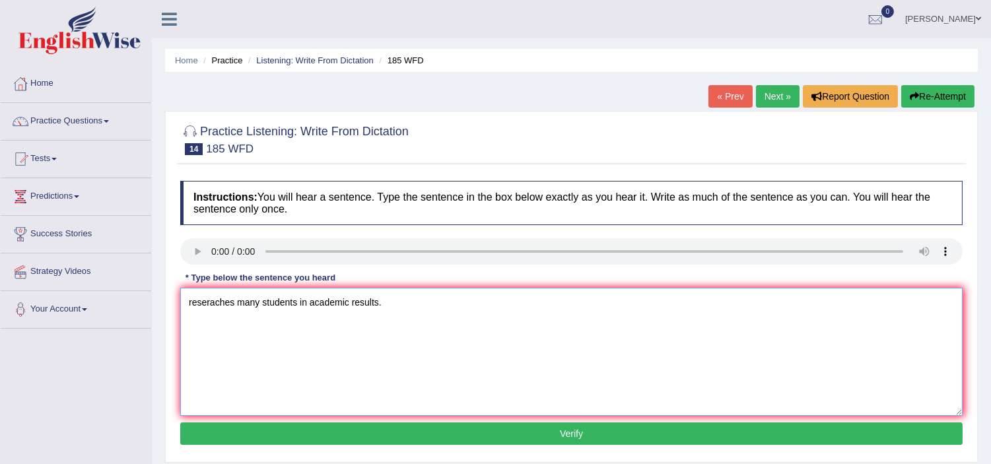
click at [375, 302] on textarea "reseraches many students in academic results." at bounding box center [571, 352] width 782 height 128
click at [234, 296] on textarea "reseraches many students in academic results." at bounding box center [571, 352] width 782 height 128
click at [318, 301] on textarea "reseraches say many students in academic results." at bounding box center [571, 352] width 782 height 128
click at [314, 300] on textarea "reseraches say many students in academic results." at bounding box center [571, 352] width 782 height 128
click at [341, 300] on textarea "reseraches say many students stress in academic results." at bounding box center [571, 352] width 782 height 128
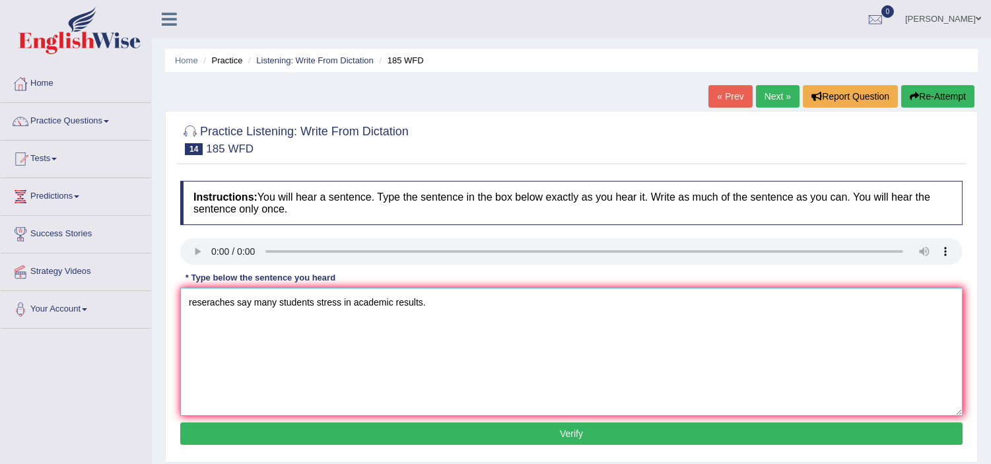
click at [354, 301] on textarea "reseraches say many students stress in academic results." at bounding box center [571, 352] width 782 height 128
click at [352, 298] on textarea "reseraches say many students stress in facts academic results." at bounding box center [571, 352] width 782 height 128
click at [457, 319] on textarea "reseraches say many students stress imfacts academic results." at bounding box center [571, 352] width 782 height 128
click at [373, 302] on textarea "reseraches say many students stress imfacts academic results." at bounding box center [571, 352] width 782 height 128
click at [341, 298] on textarea "reseraches say many students stress imfacts of academic results." at bounding box center [571, 352] width 782 height 128
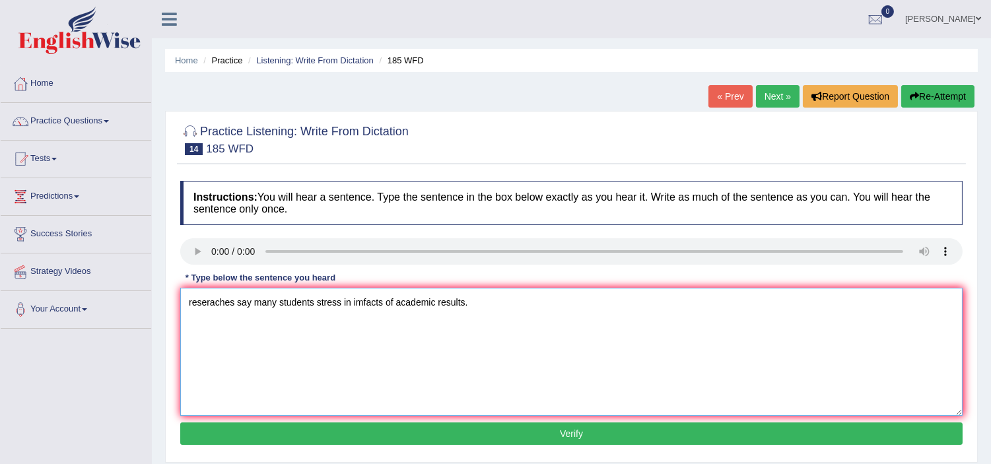
type textarea "reseraches say many students stress in imfacts of academic results."
click at [403, 433] on button "Verify" at bounding box center [571, 433] width 782 height 22
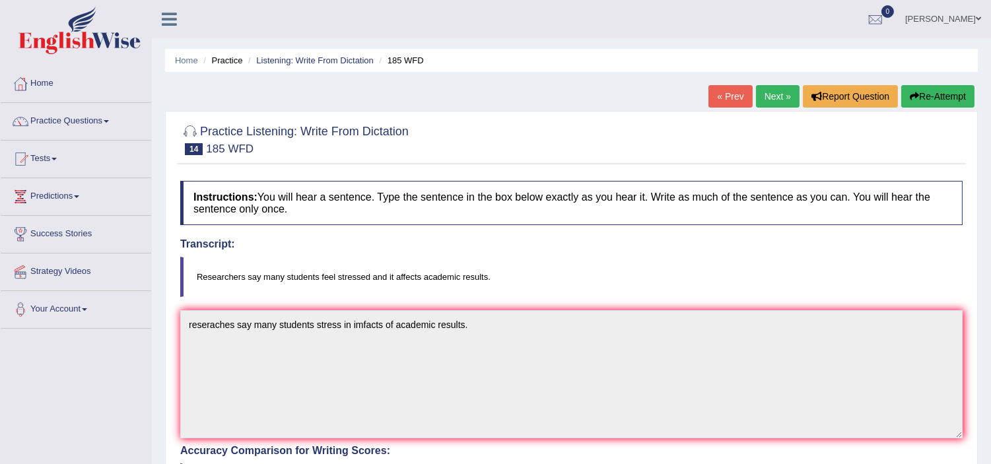
click at [762, 97] on link "Next »" at bounding box center [778, 96] width 44 height 22
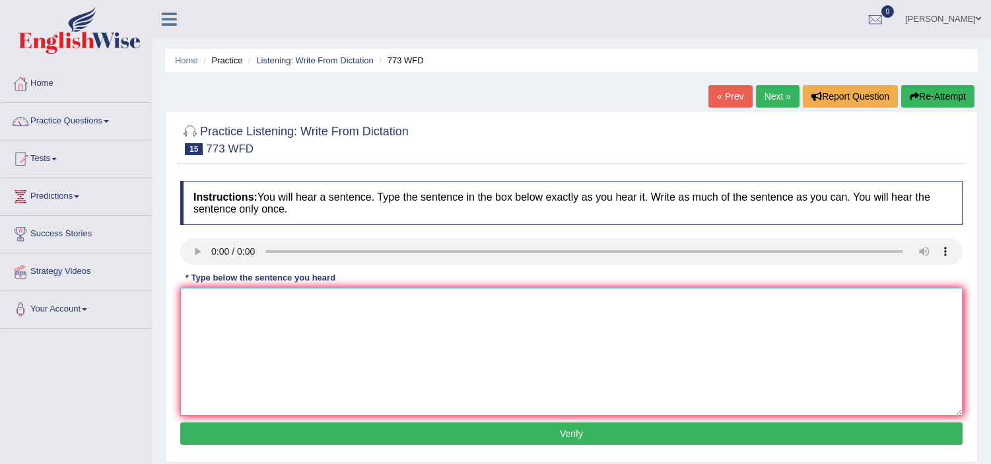
click at [201, 308] on textarea at bounding box center [571, 352] width 782 height 128
click at [218, 304] on textarea "Gravity directlty contum level" at bounding box center [571, 352] width 782 height 128
click at [226, 302] on textarea "Gravity is directlty contum level" at bounding box center [571, 352] width 782 height 128
click at [308, 302] on textarea "Gravity is extraordinary weak directlty contum level" at bounding box center [571, 352] width 782 height 128
type textarea "Gravity is extraordinary weak and study directlty contum level"
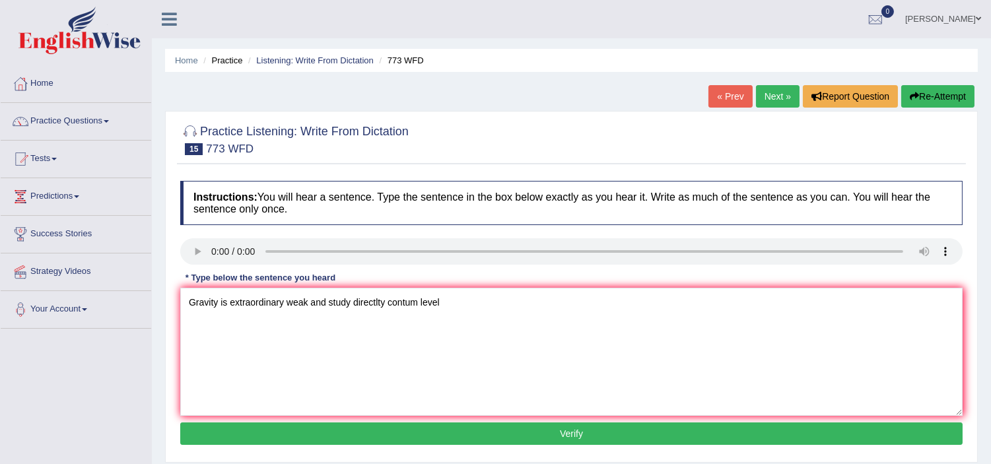
click at [280, 436] on button "Verify" at bounding box center [571, 433] width 782 height 22
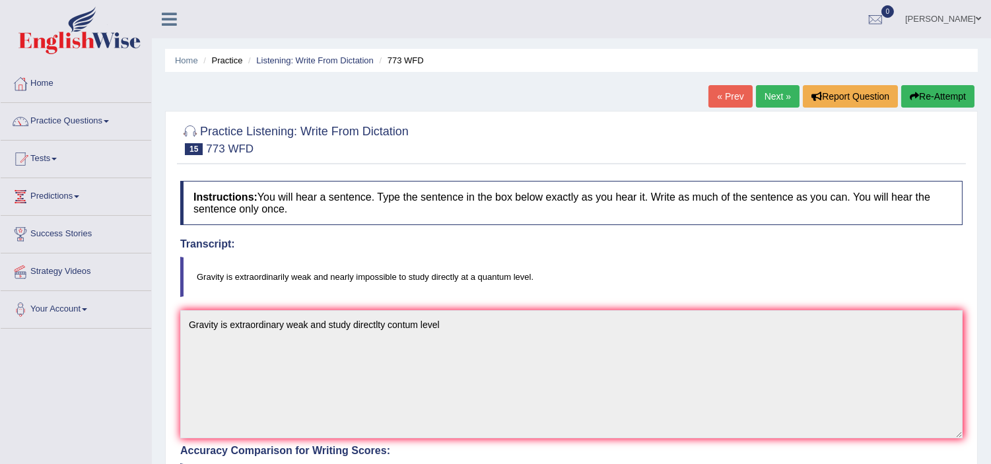
click at [764, 90] on link "Next »" at bounding box center [778, 96] width 44 height 22
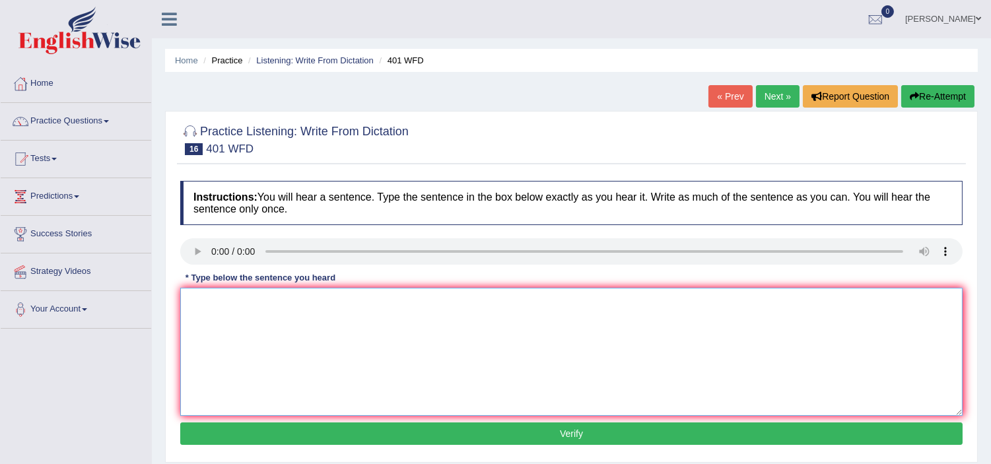
click at [403, 337] on textarea at bounding box center [571, 352] width 782 height 128
type textarea "s"
click at [223, 297] on textarea "[PERSON_NAME] resident long time." at bounding box center [571, 352] width 782 height 128
click at [220, 301] on textarea "Steaven is resident long time." at bounding box center [571, 352] width 782 height 128
click at [286, 299] on textarea "Student is resident long time." at bounding box center [571, 352] width 782 height 128
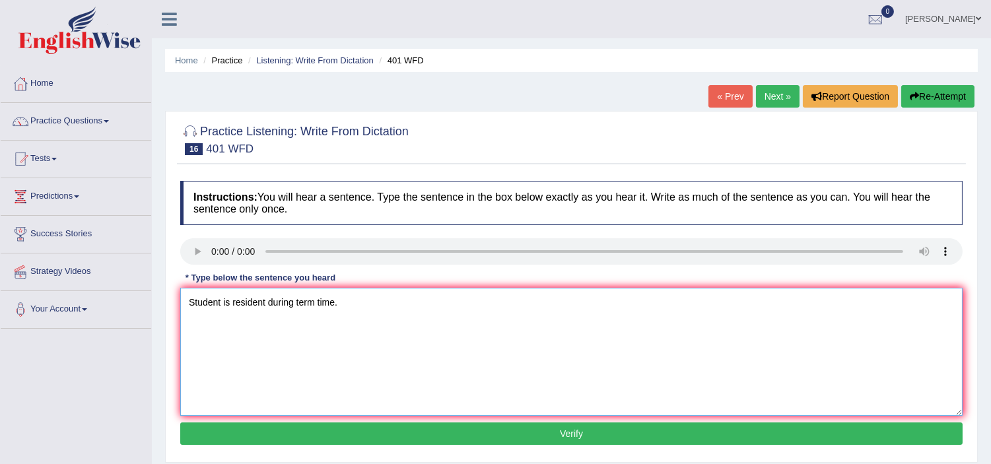
type textarea "Student is resident during term time."
click at [288, 440] on button "Verify" at bounding box center [571, 433] width 782 height 22
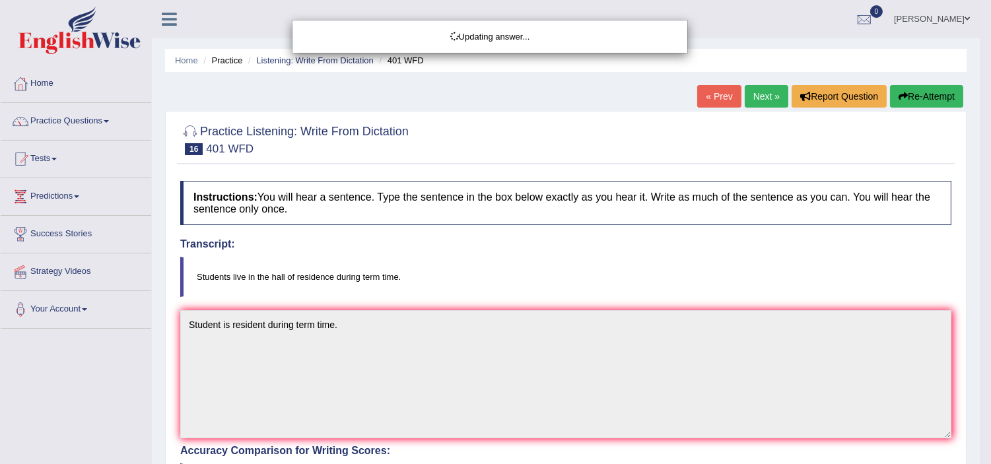
drag, startPoint x: 1001, startPoint y: 130, endPoint x: 1001, endPoint y: 203, distance: 73.3
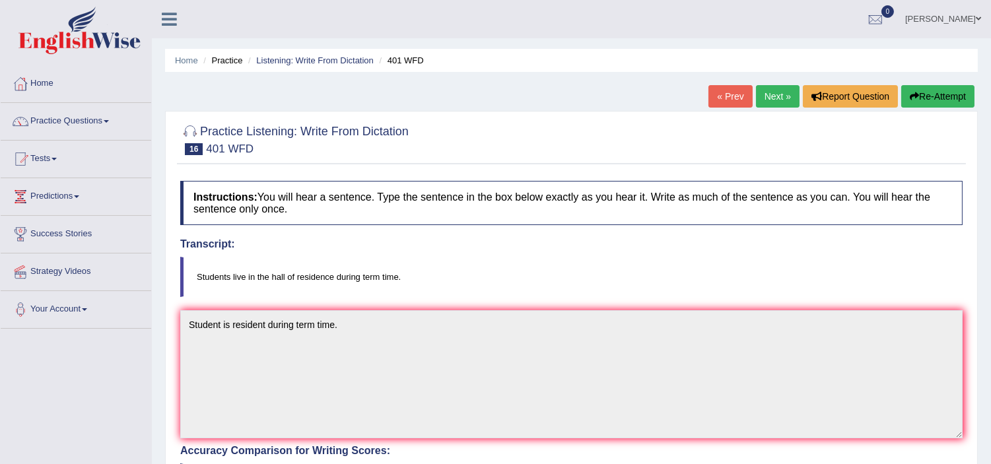
drag, startPoint x: 783, startPoint y: 101, endPoint x: 791, endPoint y: 110, distance: 12.2
click at [783, 102] on link "Next »" at bounding box center [778, 96] width 44 height 22
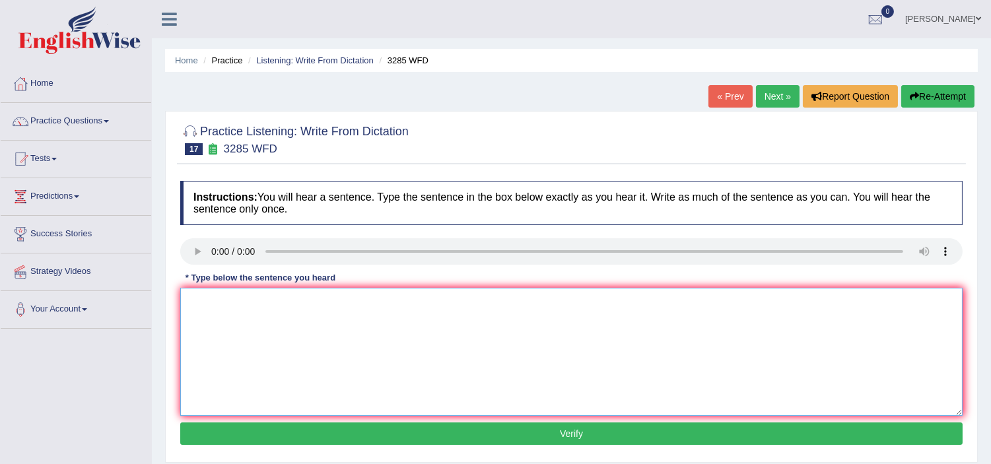
click at [196, 306] on textarea at bounding box center [571, 352] width 782 height 128
click at [249, 300] on textarea "Population has twenty years." at bounding box center [571, 352] width 782 height 128
click at [277, 300] on textarea "Population has a surprice recent twenty years." at bounding box center [571, 352] width 782 height 128
click at [274, 298] on textarea "Population has a surprice recent twenty years." at bounding box center [571, 352] width 782 height 128
click at [294, 301] on textarea "Population has a sharp rice recent twenty years." at bounding box center [571, 352] width 782 height 128
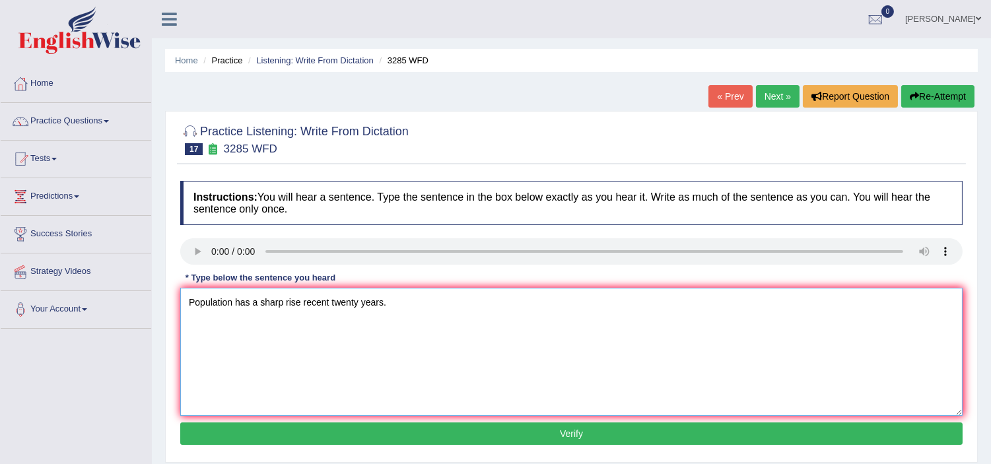
type textarea "Population has a sharp rise recent twenty years."
click at [341, 438] on button "Verify" at bounding box center [571, 433] width 782 height 22
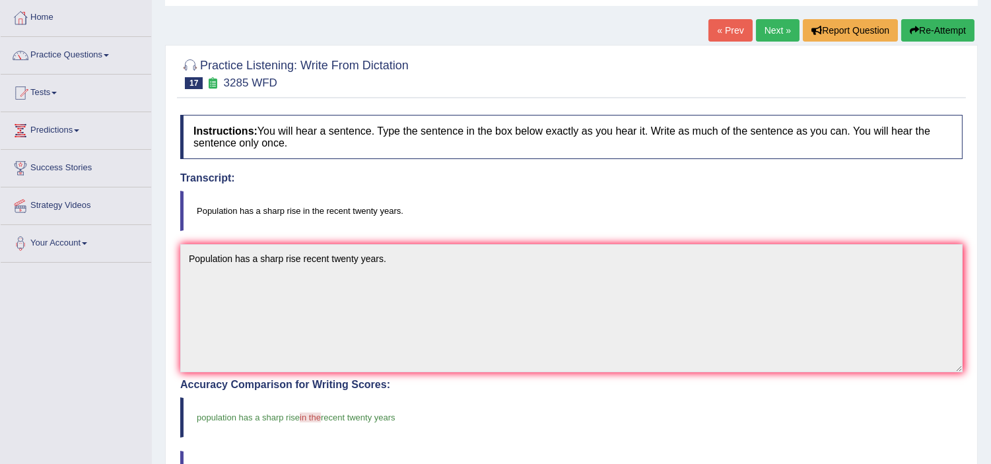
scroll to position [58, 0]
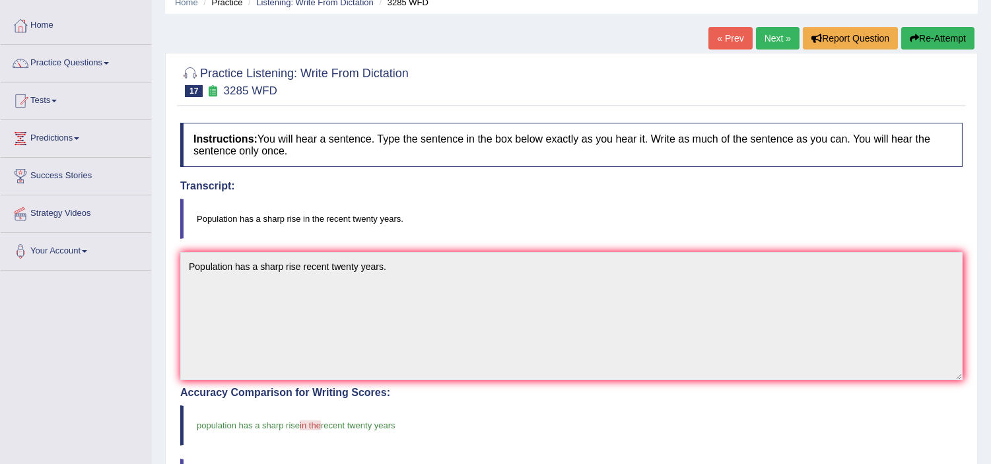
click at [775, 40] on link "Next »" at bounding box center [778, 38] width 44 height 22
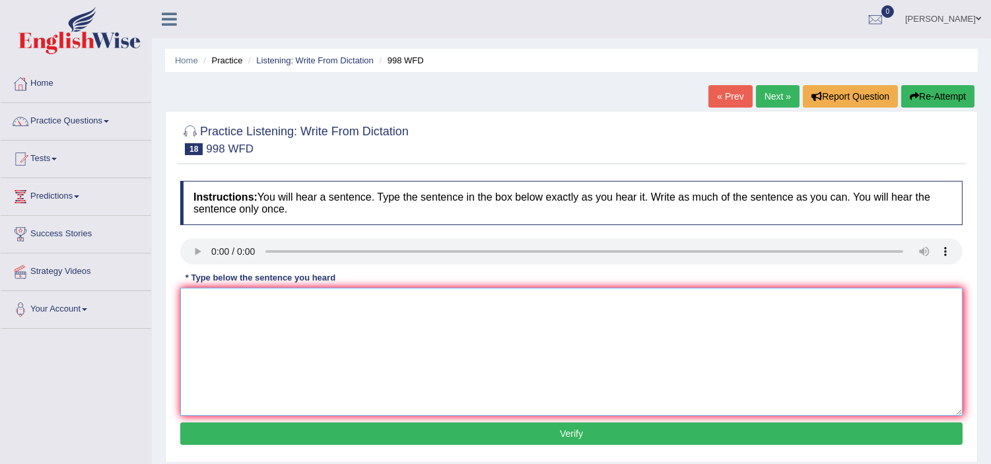
click at [432, 321] on textarea at bounding box center [571, 352] width 782 height 128
type textarea "We have to celibration students."
click at [282, 300] on textarea "We have to celibration students." at bounding box center [571, 352] width 782 height 128
